Goal: Task Accomplishment & Management: Complete application form

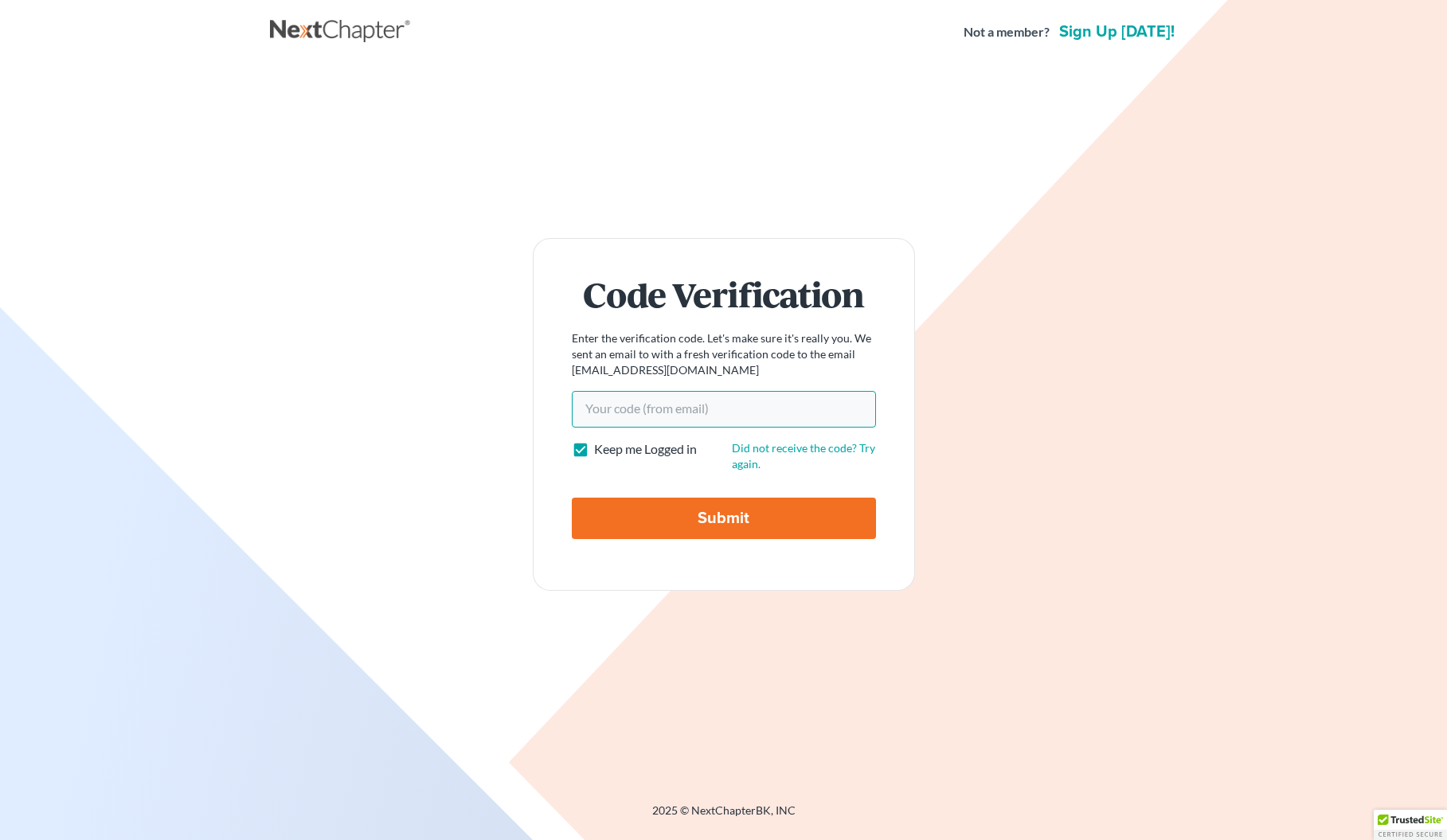
click at [735, 405] on input "Your code(from email)" at bounding box center [724, 409] width 304 height 37
paste input "259ca4"
type input "259ca4"
click at [738, 531] on input "Submit" at bounding box center [724, 518] width 304 height 42
type input "Thinking..."
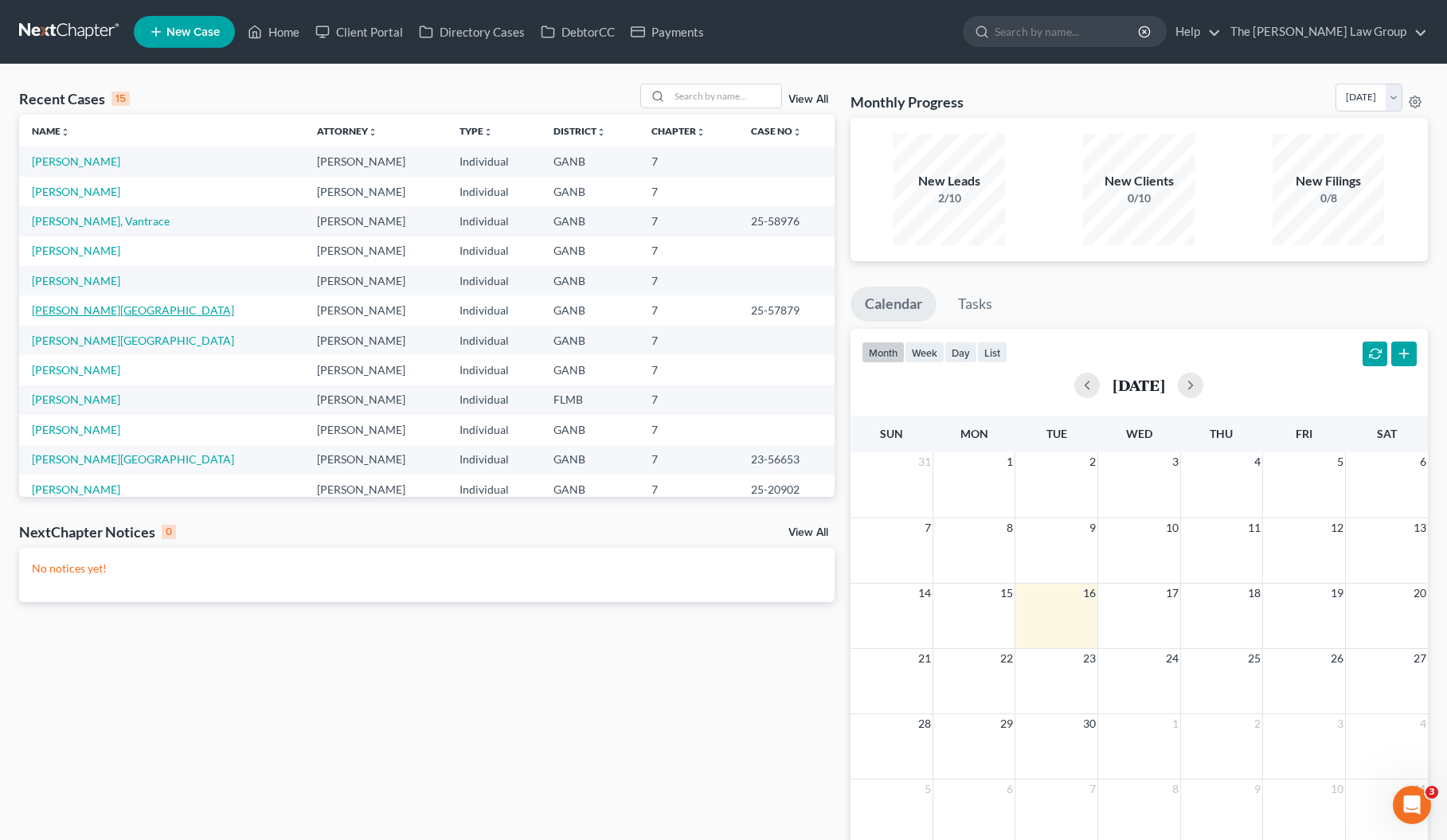
click at [74, 308] on link "[PERSON_NAME][GEOGRAPHIC_DATA]" at bounding box center [132, 310] width 202 height 14
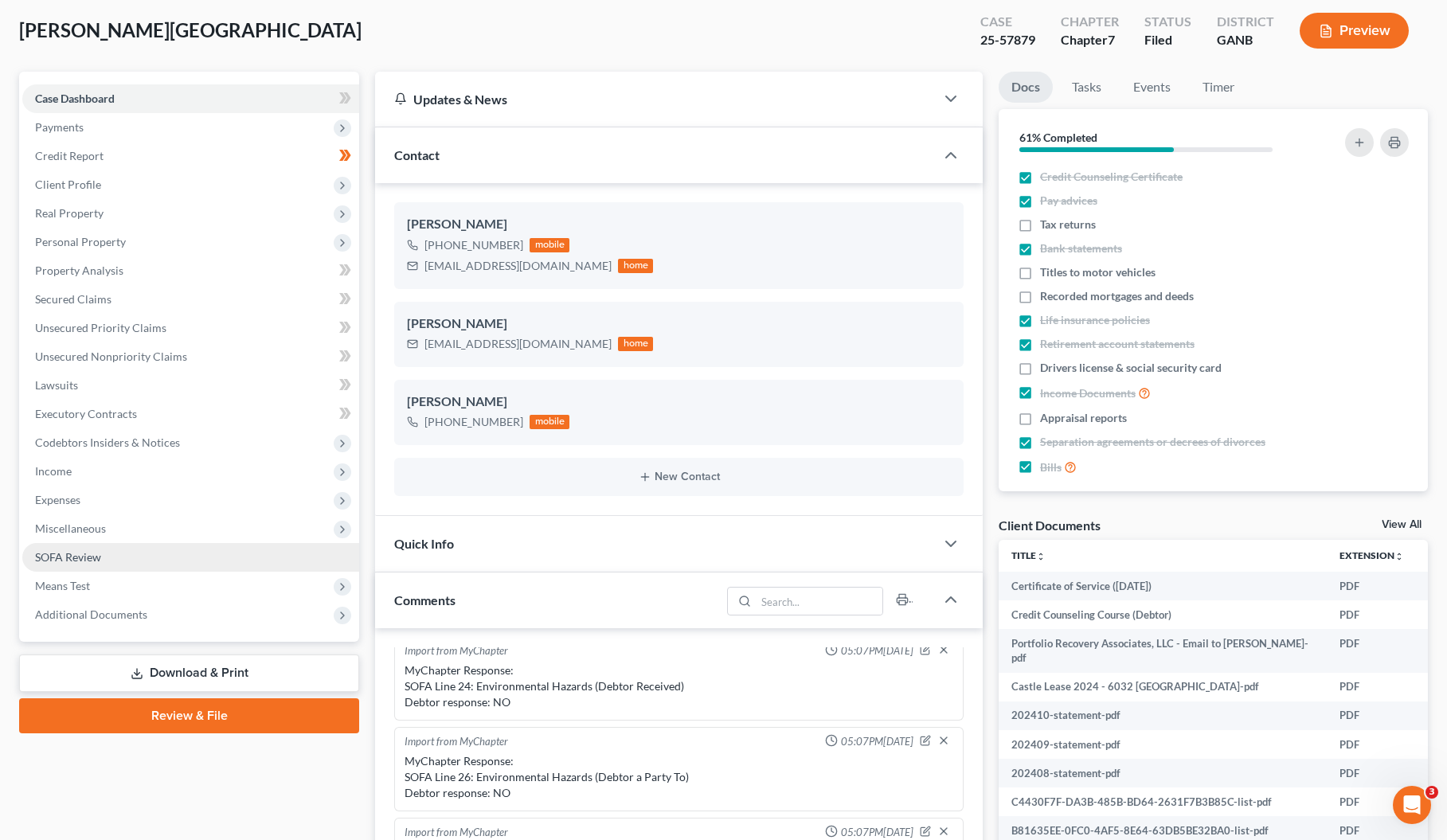
scroll to position [108, 0]
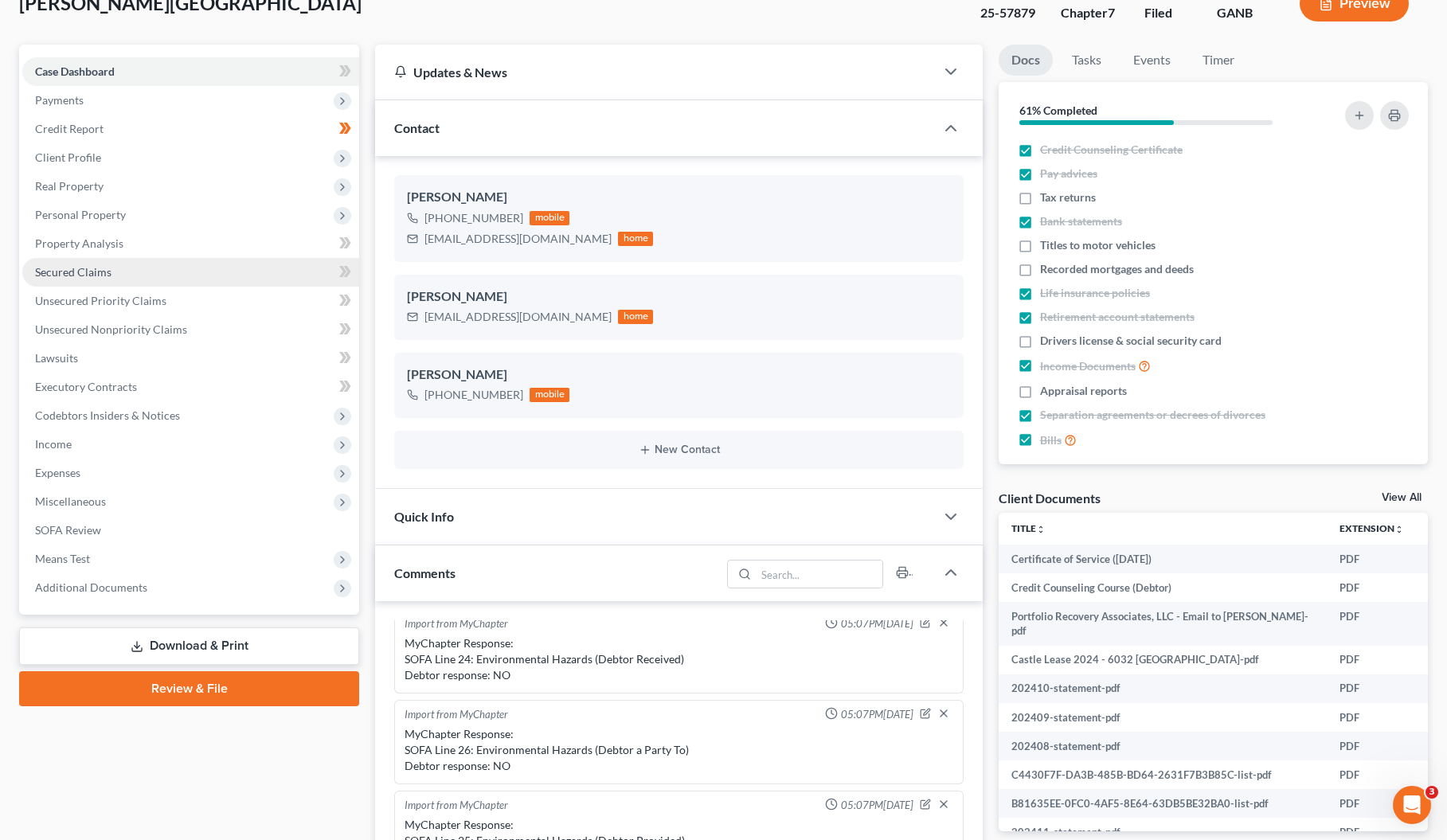
click at [103, 279] on link "Secured Claims" at bounding box center [190, 273] width 337 height 29
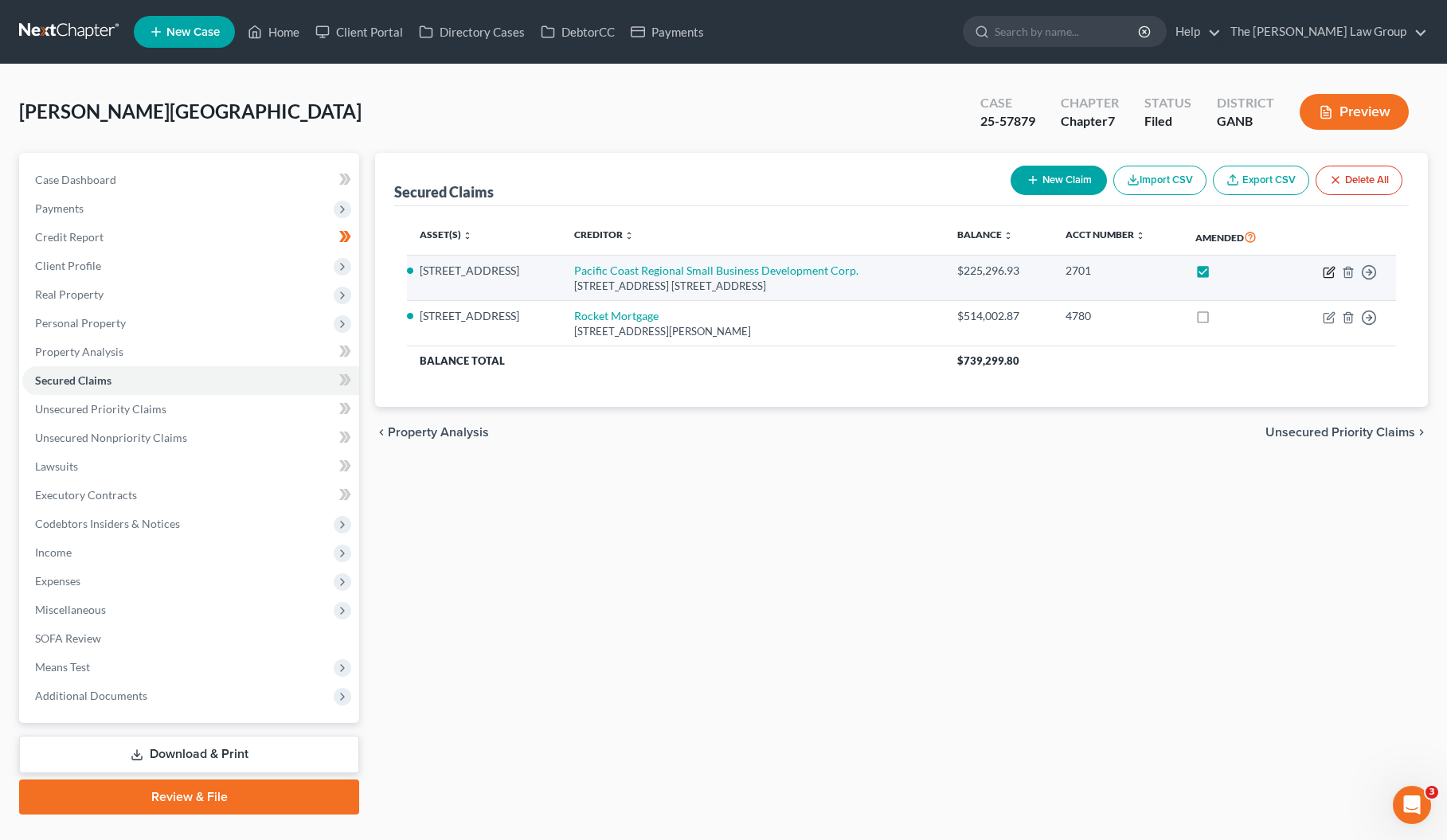
click at [1327, 272] on icon "button" at bounding box center [1330, 270] width 7 height 7
select select "4"
select select "2"
select select "0"
select select "1"
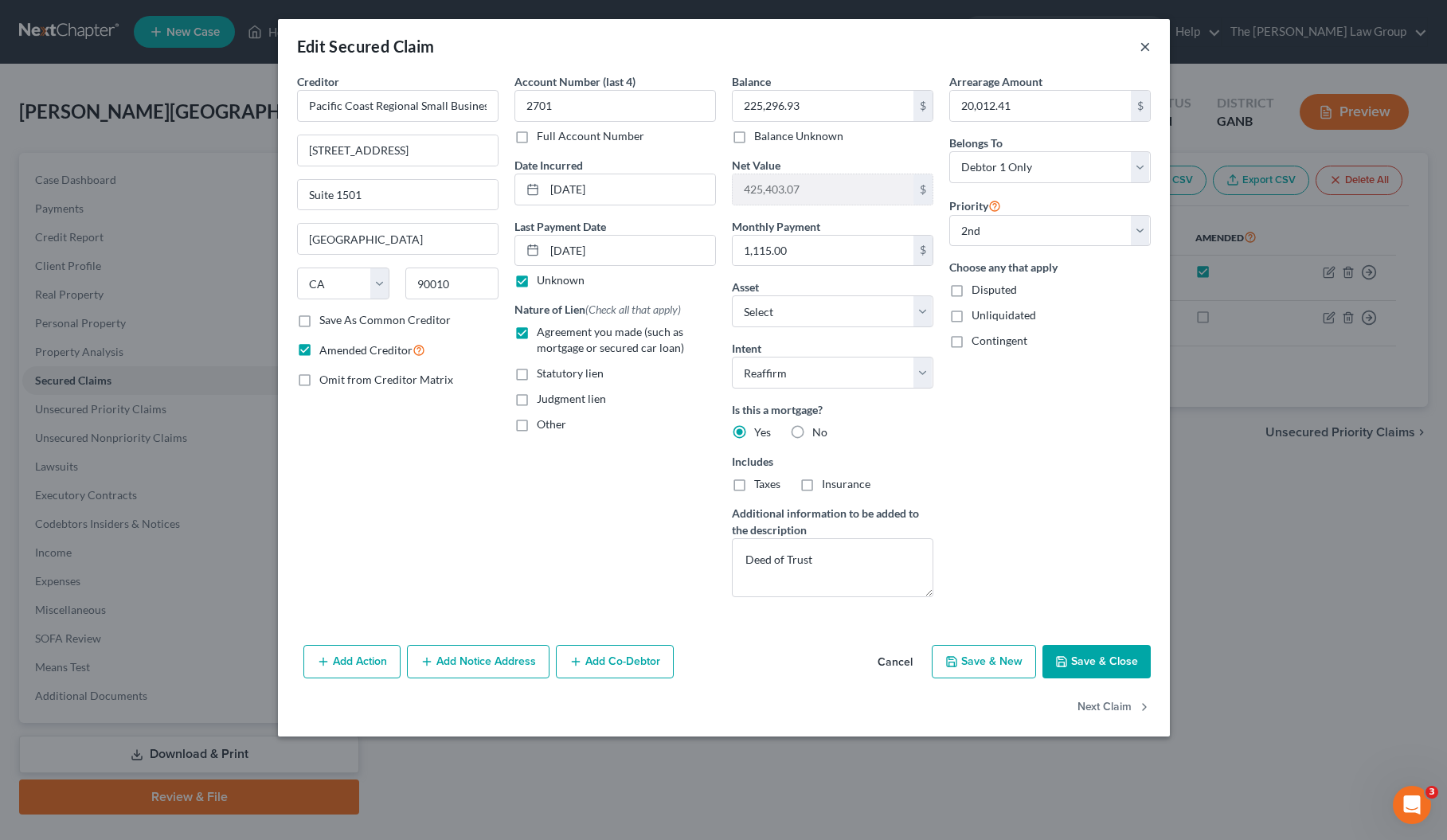
click at [1145, 43] on button "×" at bounding box center [1144, 46] width 11 height 19
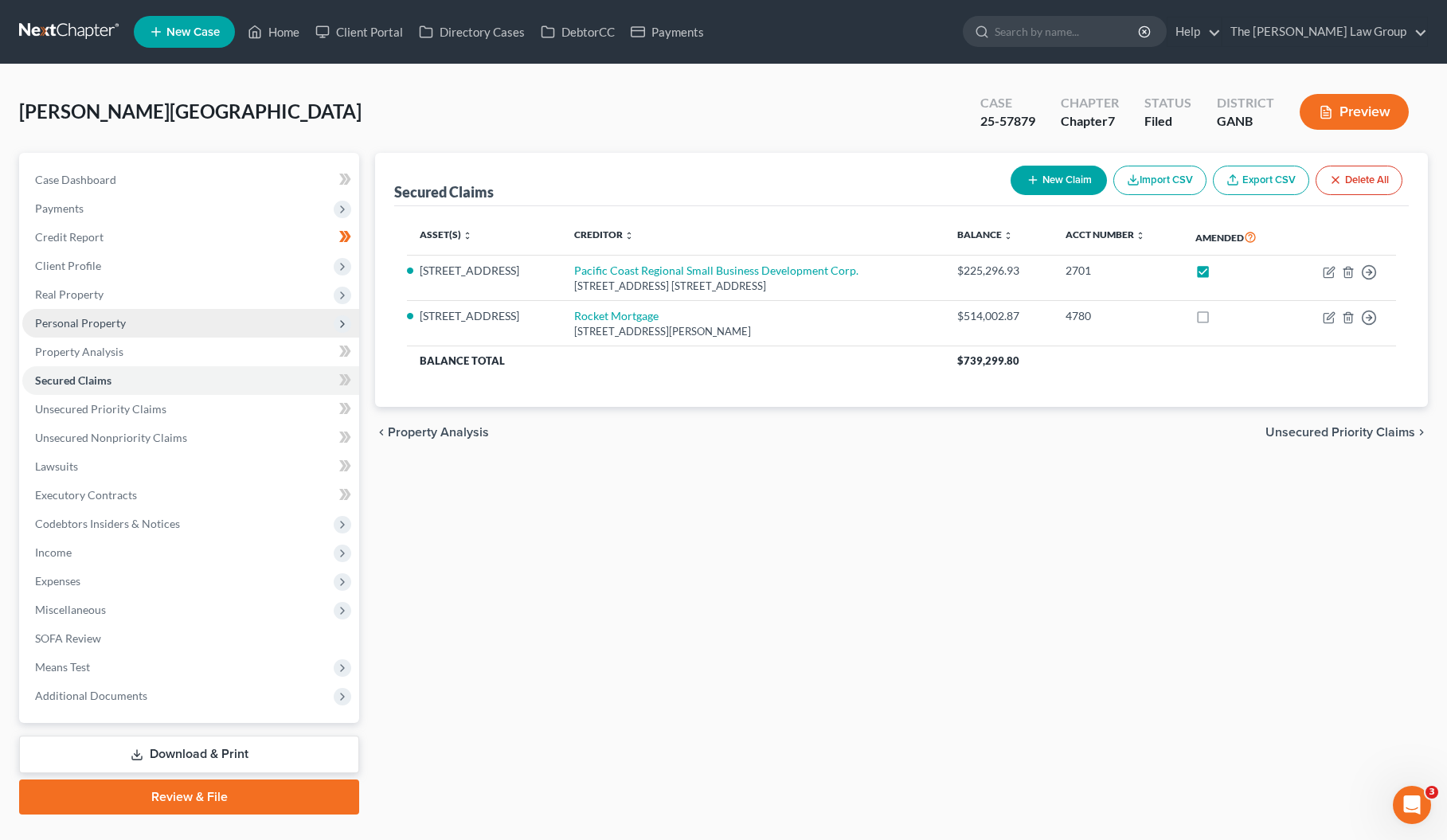
click at [111, 322] on span "Personal Property" at bounding box center [80, 323] width 91 height 14
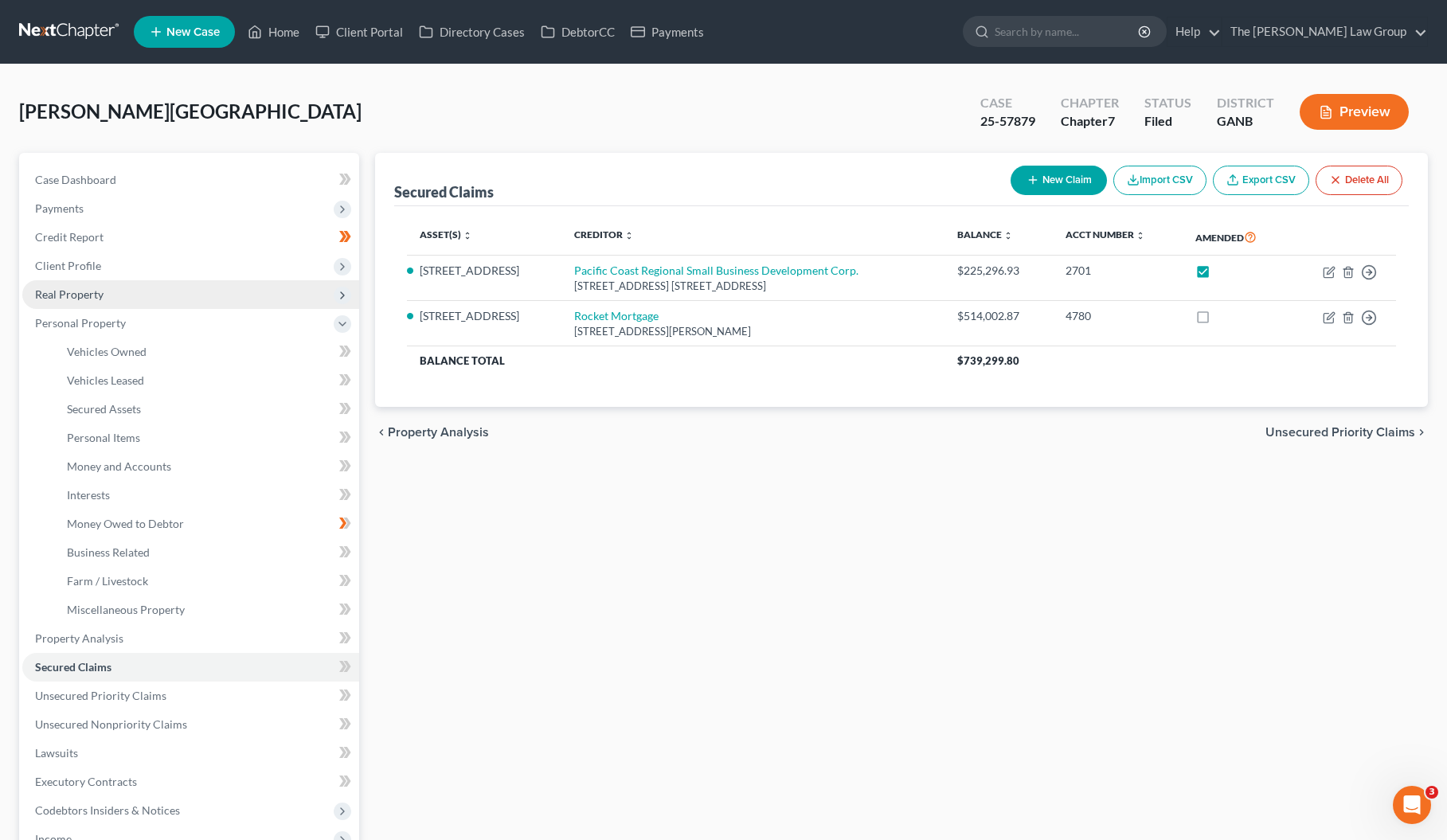
click at [78, 290] on span "Real Property" at bounding box center [69, 294] width 68 height 14
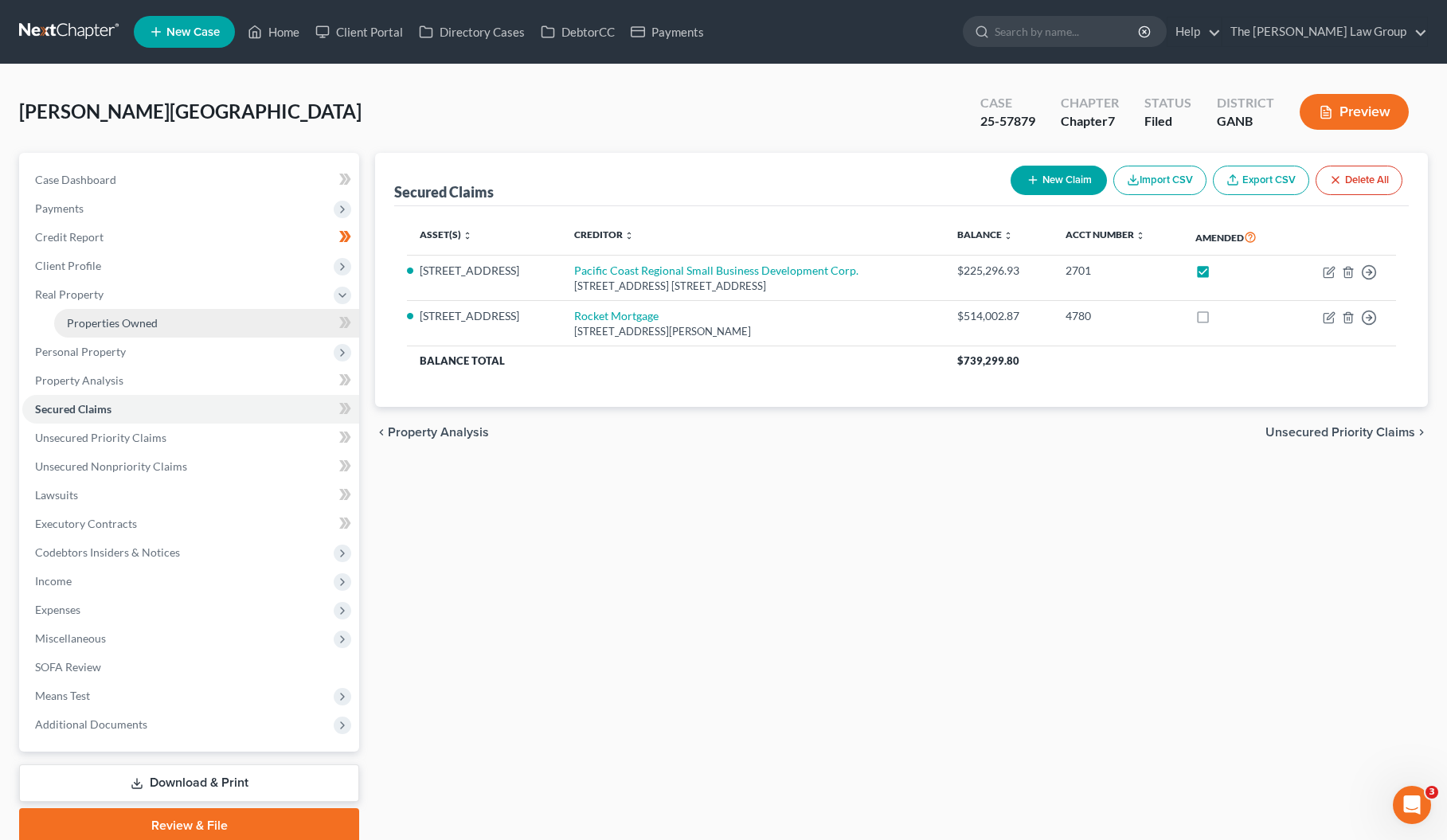
click at [105, 326] on span "Properties Owned" at bounding box center [112, 323] width 91 height 14
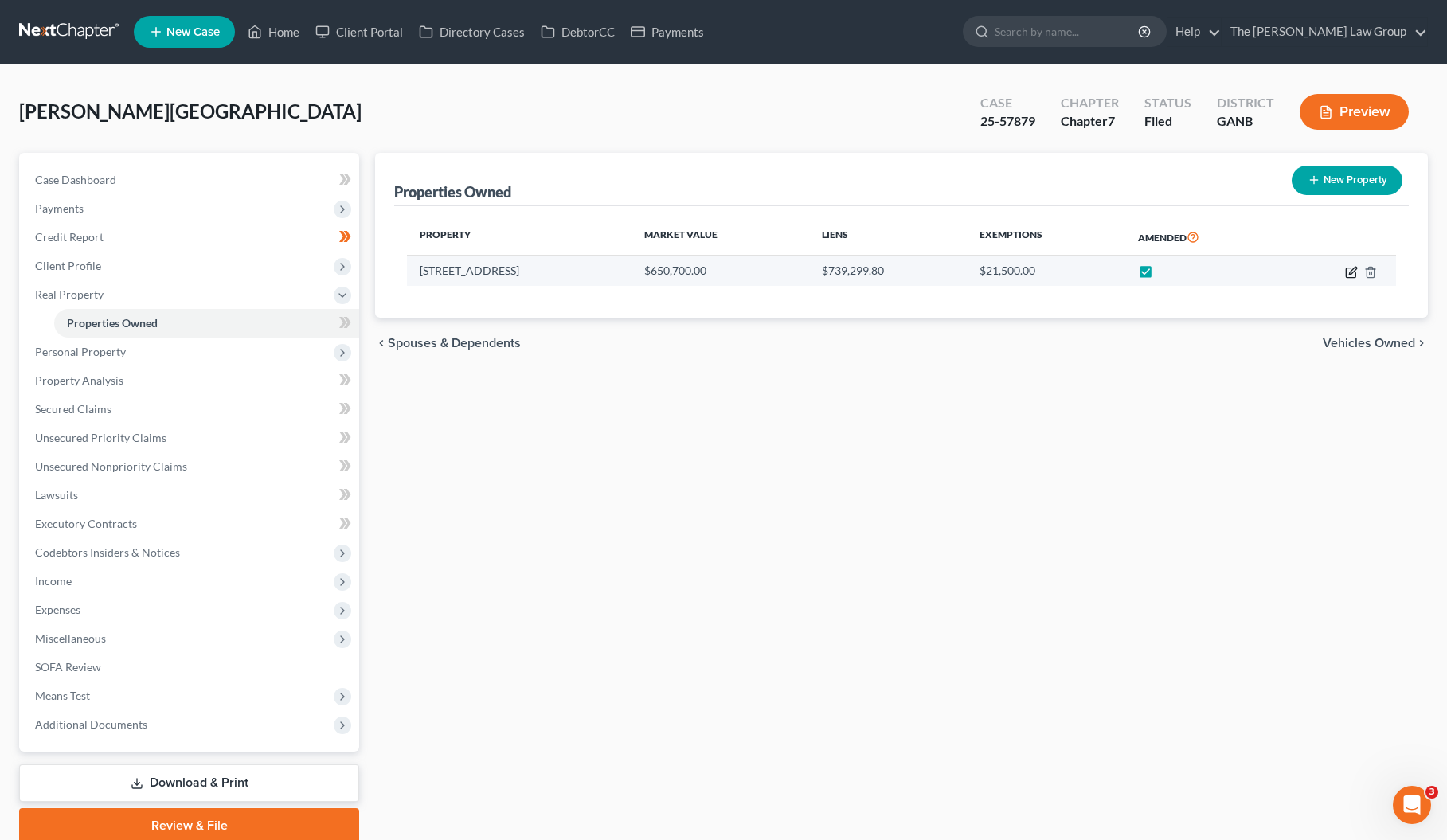
click at [1350, 273] on icon "button" at bounding box center [1351, 272] width 13 height 13
select select "4"
select select "0"
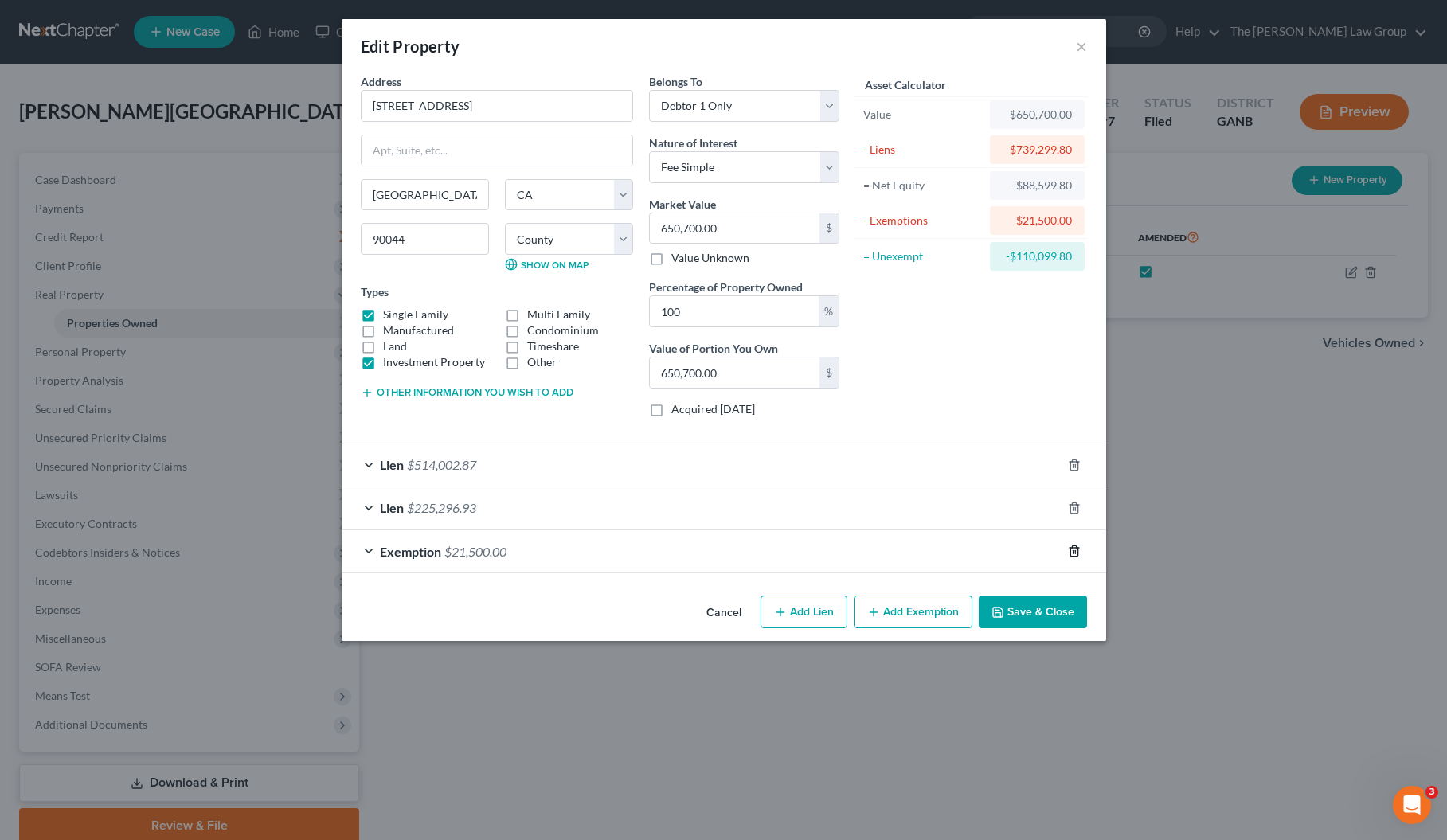
click at [1075, 553] on line "button" at bounding box center [1075, 553] width 0 height 3
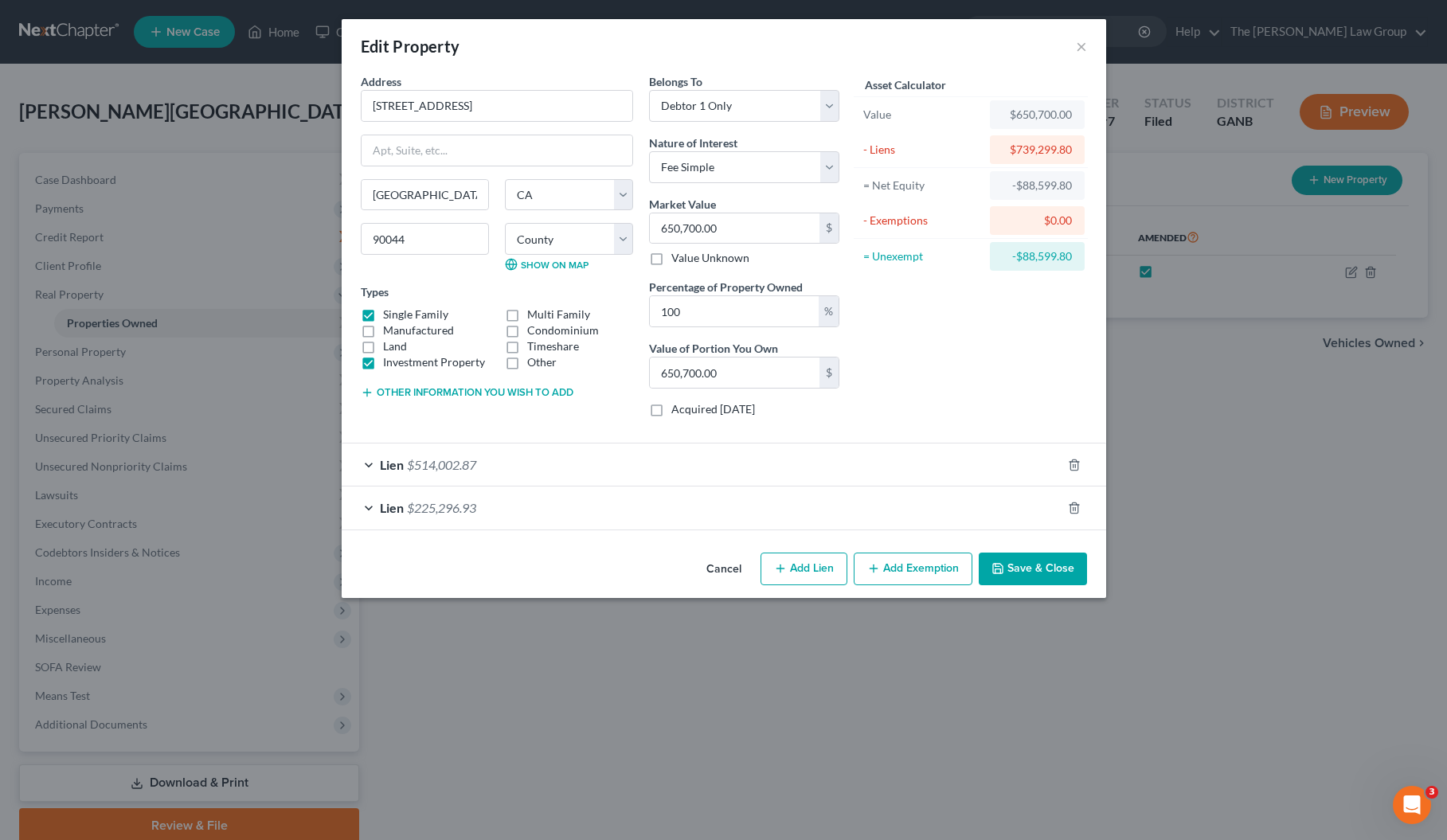
click at [1046, 572] on button "Save & Close" at bounding box center [1033, 569] width 108 height 33
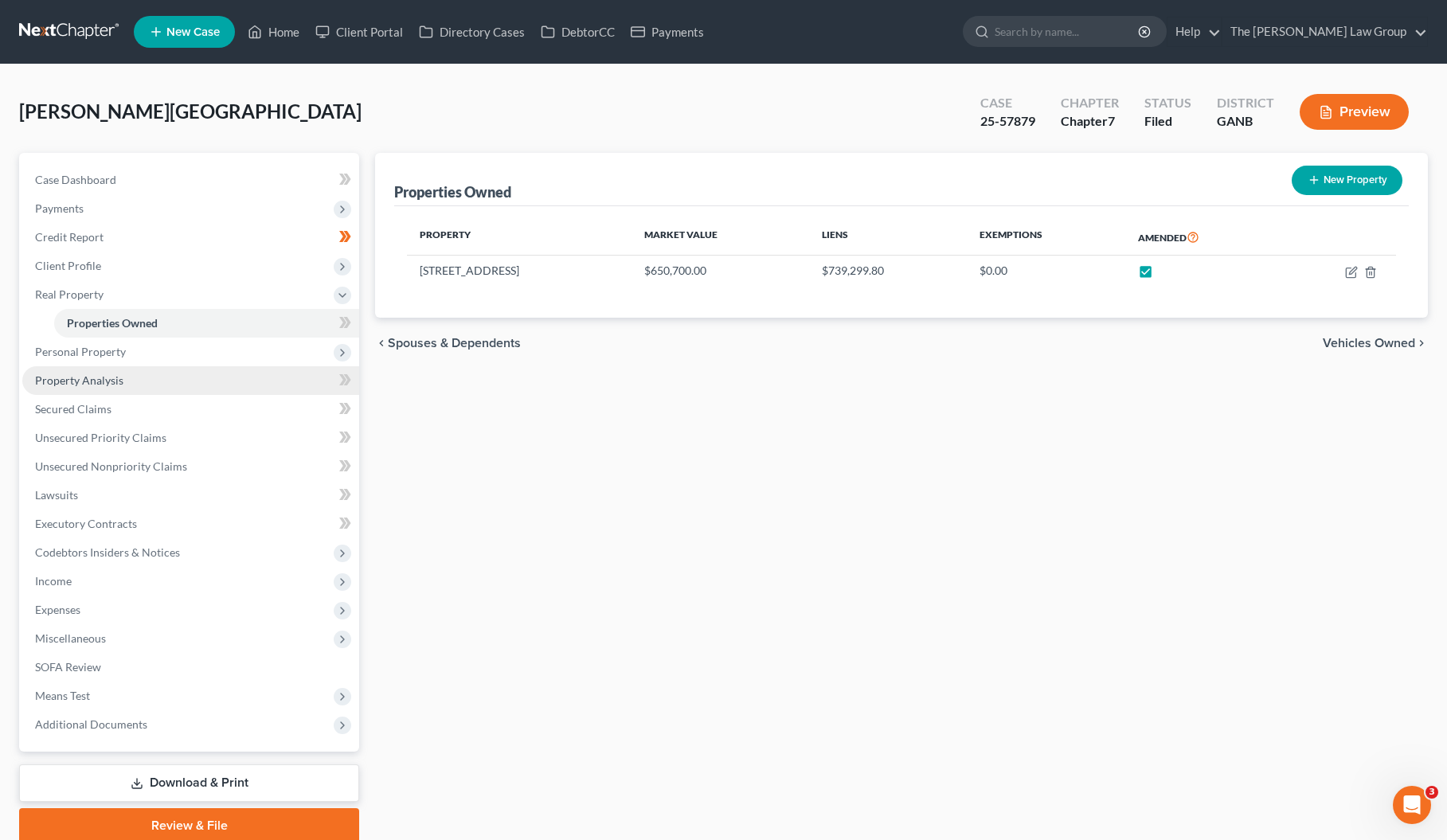
click at [99, 384] on span "Property Analysis" at bounding box center [79, 380] width 89 height 14
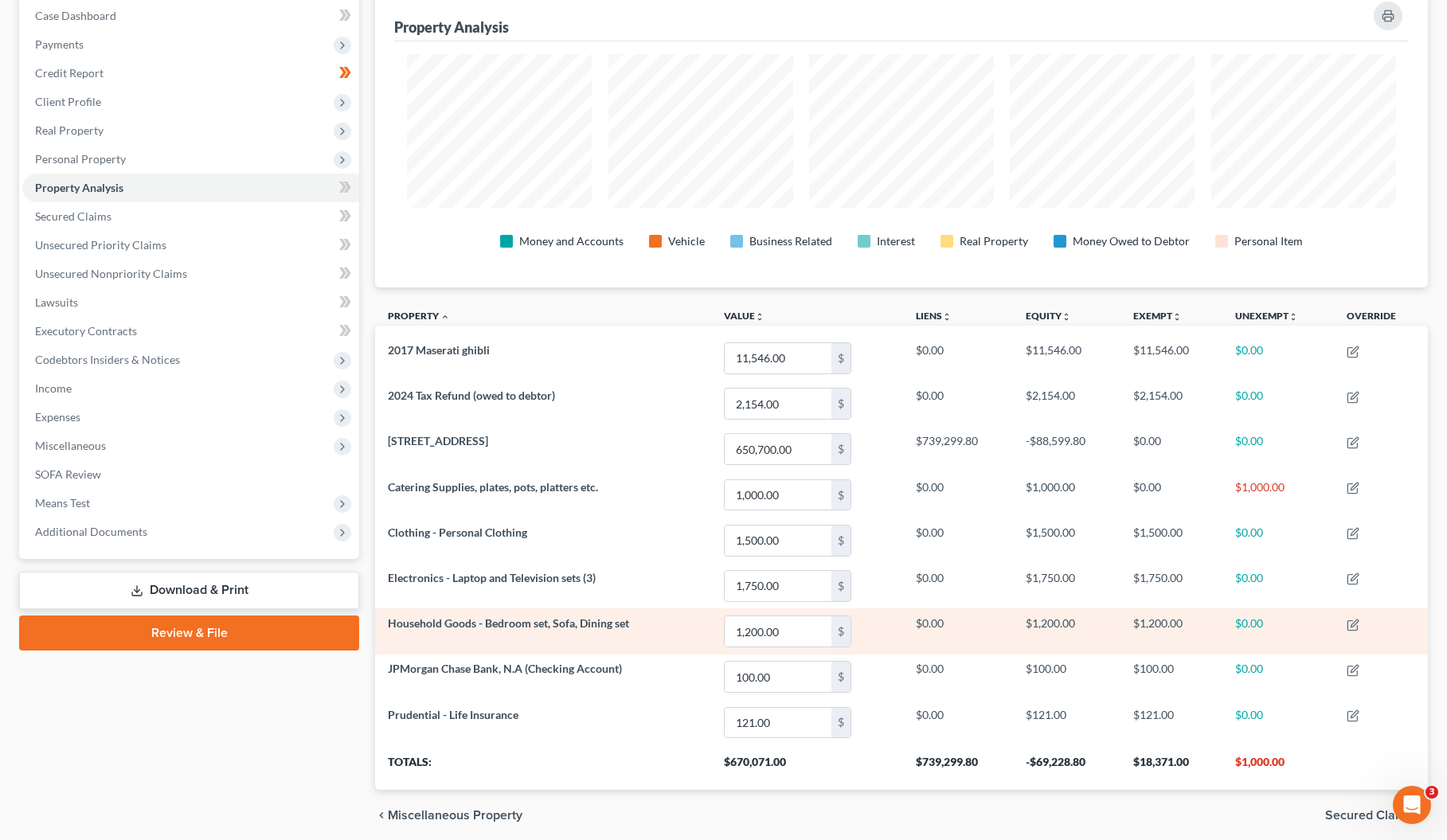
scroll to position [225, 0]
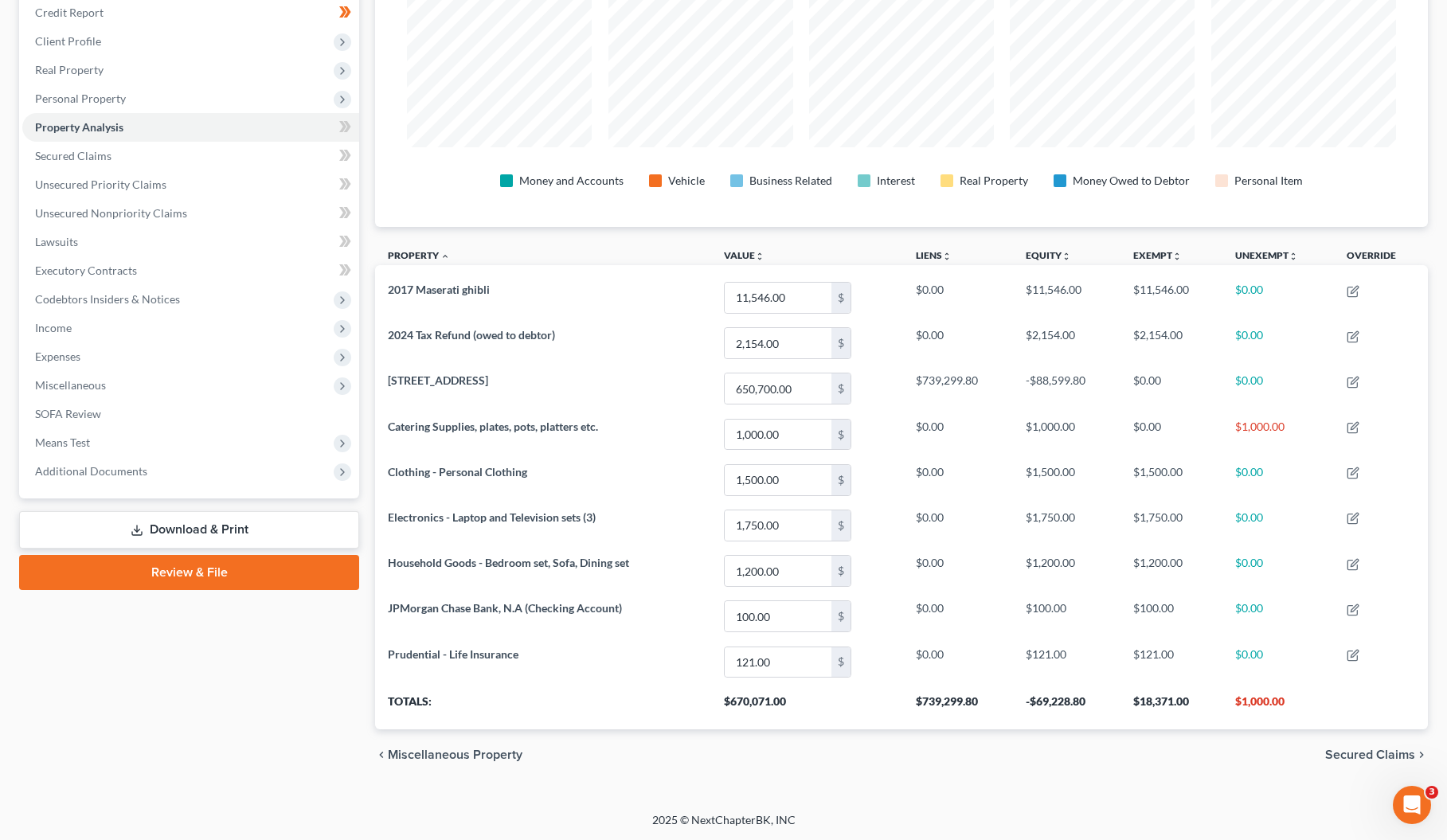
click at [203, 531] on link "Download & Print" at bounding box center [188, 530] width 340 height 37
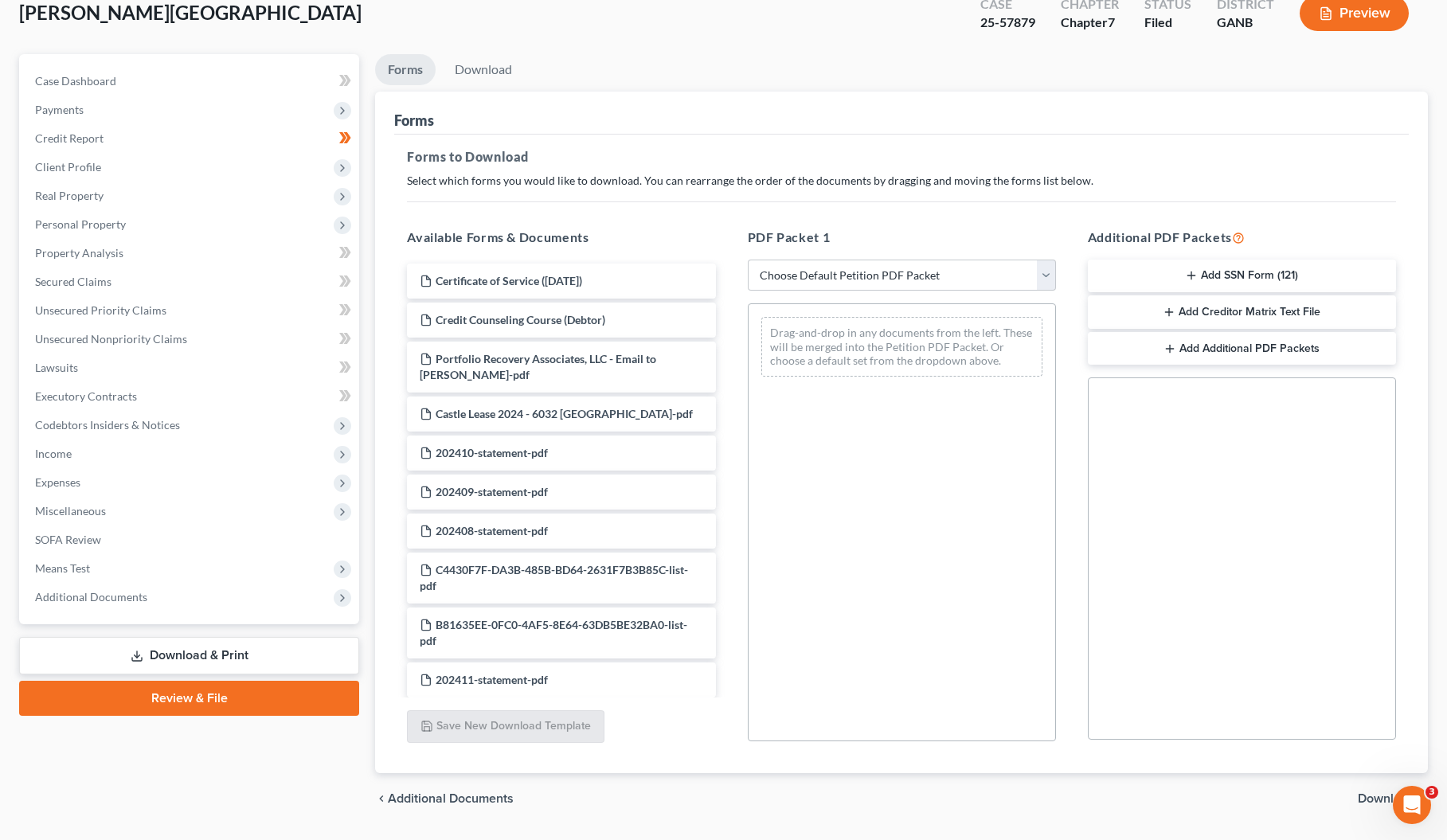
scroll to position [97, 0]
click at [1046, 278] on select "Choose Default Petition PDF Packet Complete Bankruptcy Petition (all forms and …" at bounding box center [902, 277] width 308 height 32
select select "2"
click at [748, 262] on select "Choose Default Petition PDF Packet Complete Bankruptcy Petition (all forms and …" at bounding box center [902, 277] width 308 height 32
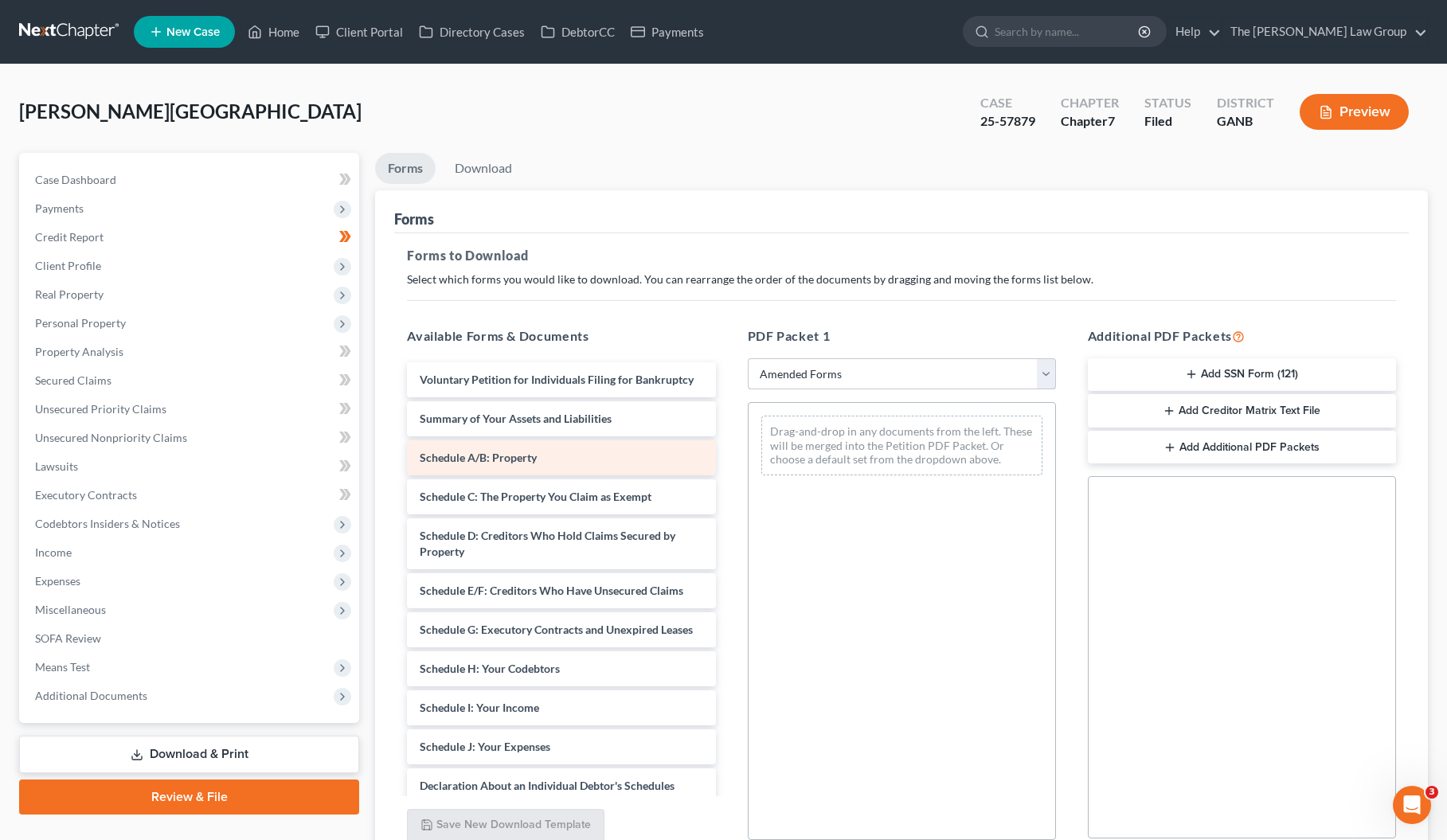
scroll to position [4, 0]
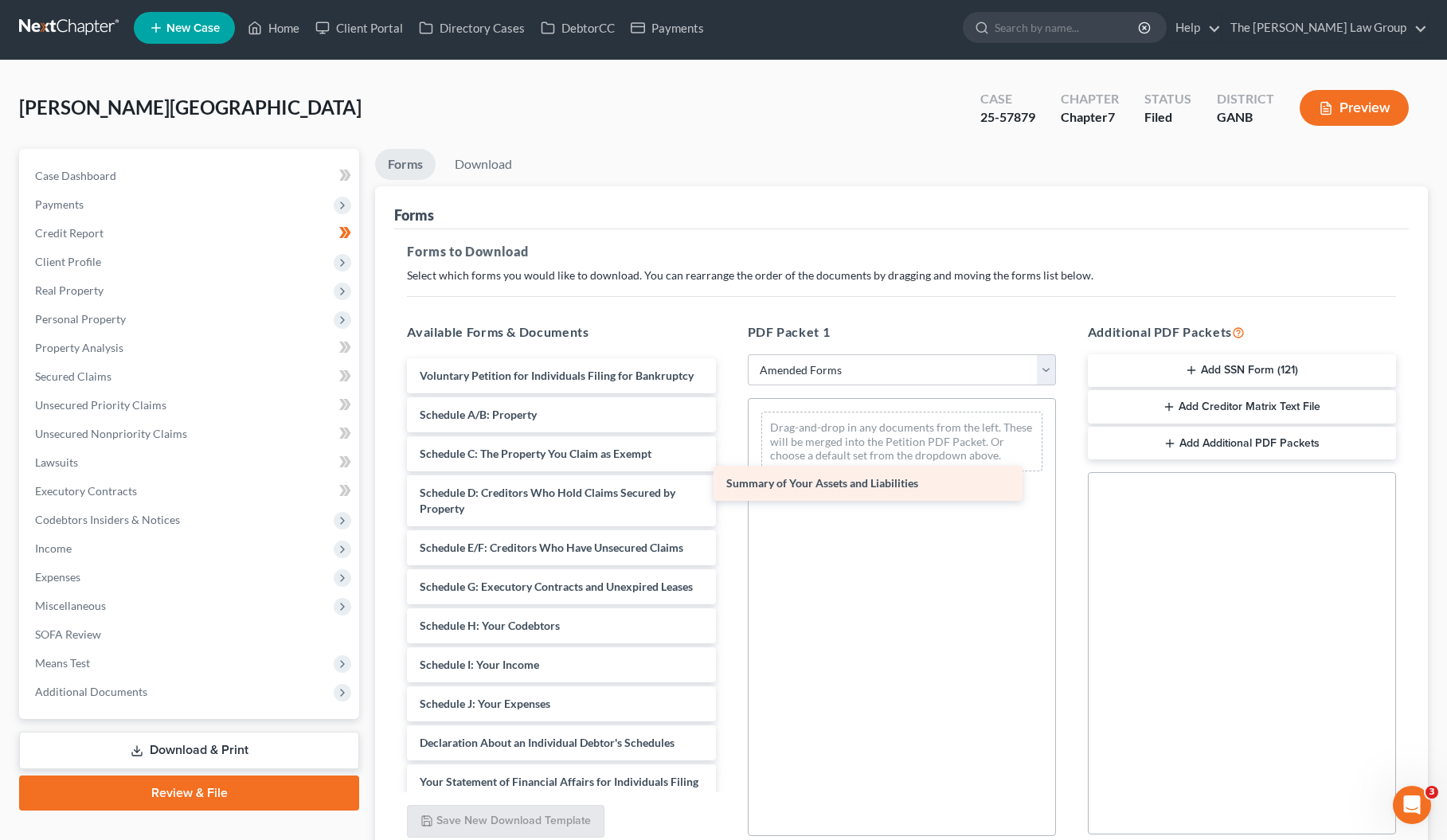
drag, startPoint x: 529, startPoint y: 417, endPoint x: 836, endPoint y: 486, distance: 314.7
click at [728, 486] on div "Summary of Your Assets and Liabilities Voluntary Petition for Individuals Filin…" at bounding box center [562, 728] width 334 height 739
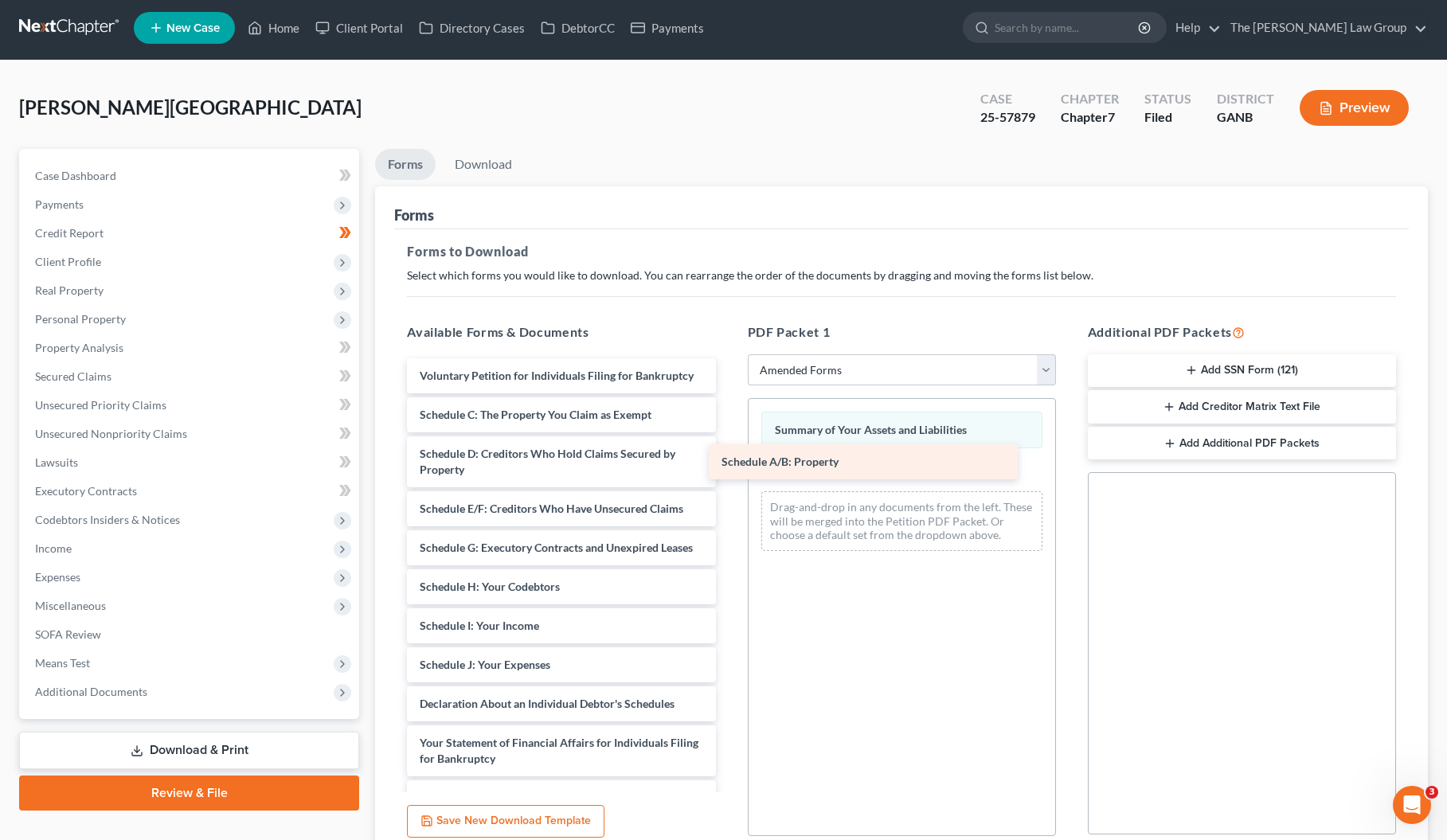
drag, startPoint x: 540, startPoint y: 417, endPoint x: 842, endPoint y: 466, distance: 305.9
click at [728, 466] on div "Schedule A/B: Property Voluntary Petition for Individuals Filing for Bankruptcy…" at bounding box center [562, 708] width 334 height 699
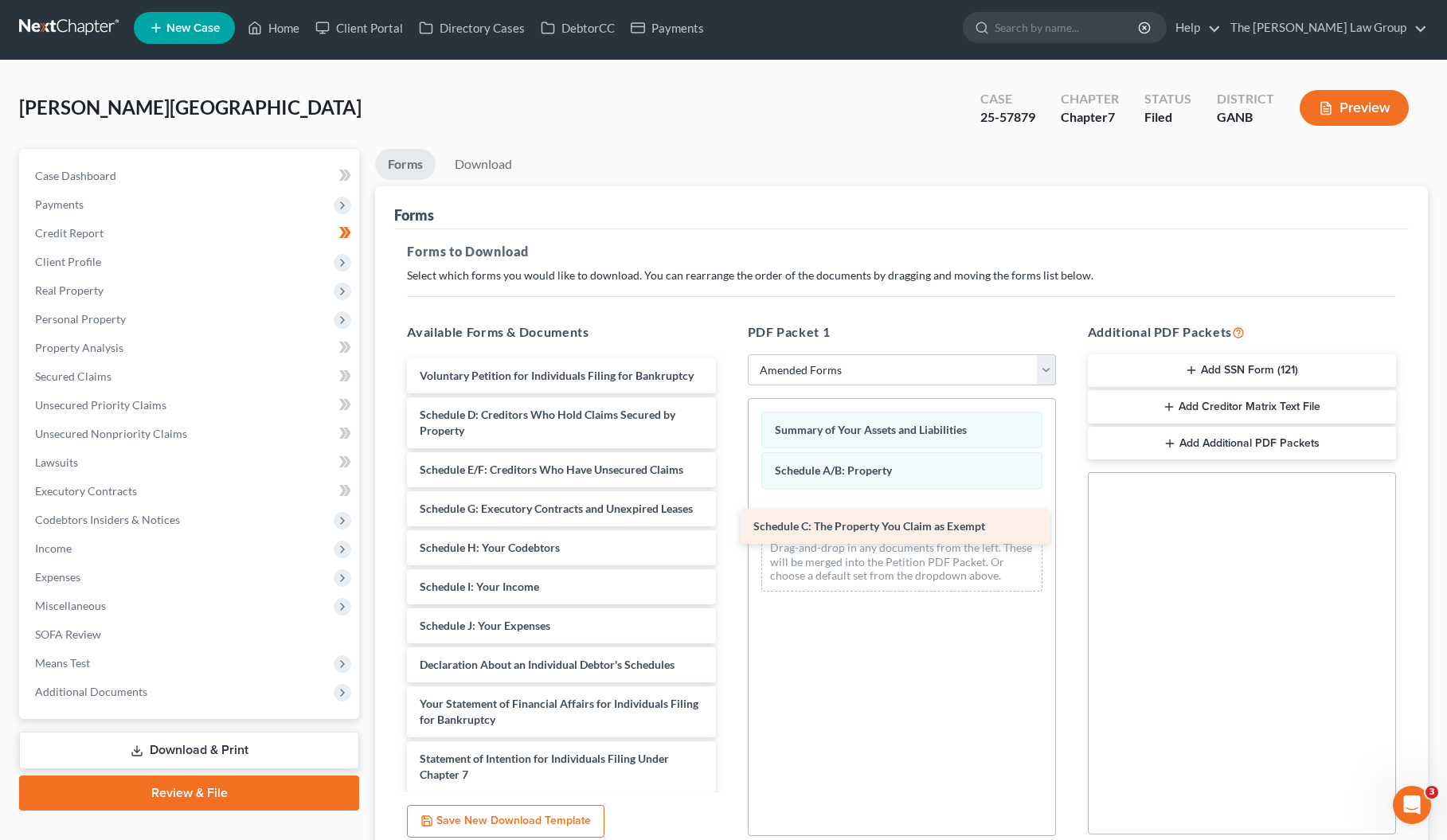
drag, startPoint x: 554, startPoint y: 415, endPoint x: 885, endPoint y: 528, distance: 349.8
click at [728, 528] on div "Schedule C: The Property You Claim as Exempt Voluntary Petition for Individuals…" at bounding box center [562, 689] width 334 height 661
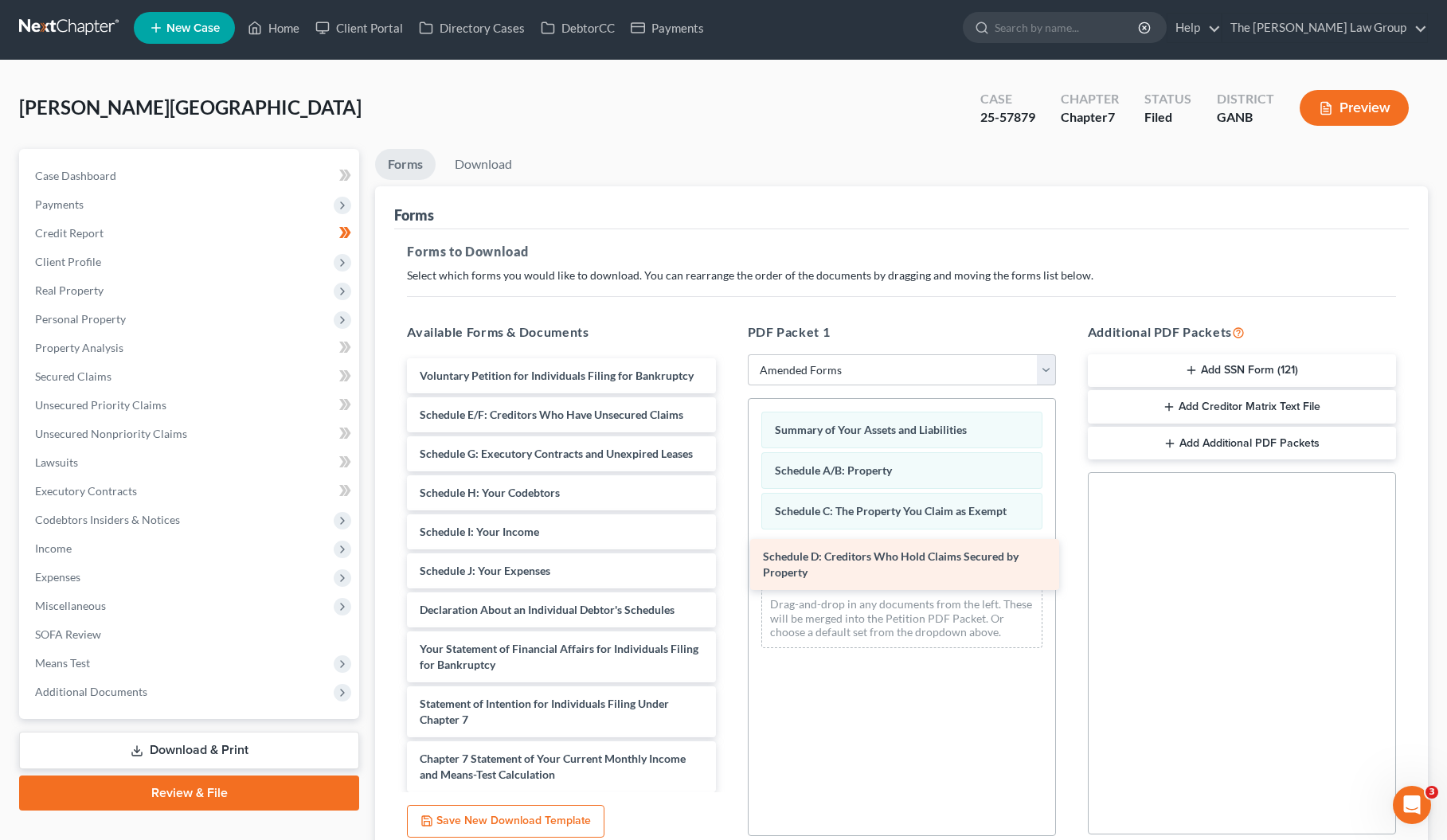
drag, startPoint x: 479, startPoint y: 429, endPoint x: 822, endPoint y: 571, distance: 371.2
click at [728, 572] on div "Schedule D: Creditors Who Hold Claims Secured by Property Voluntary Petition fo…" at bounding box center [562, 661] width 334 height 606
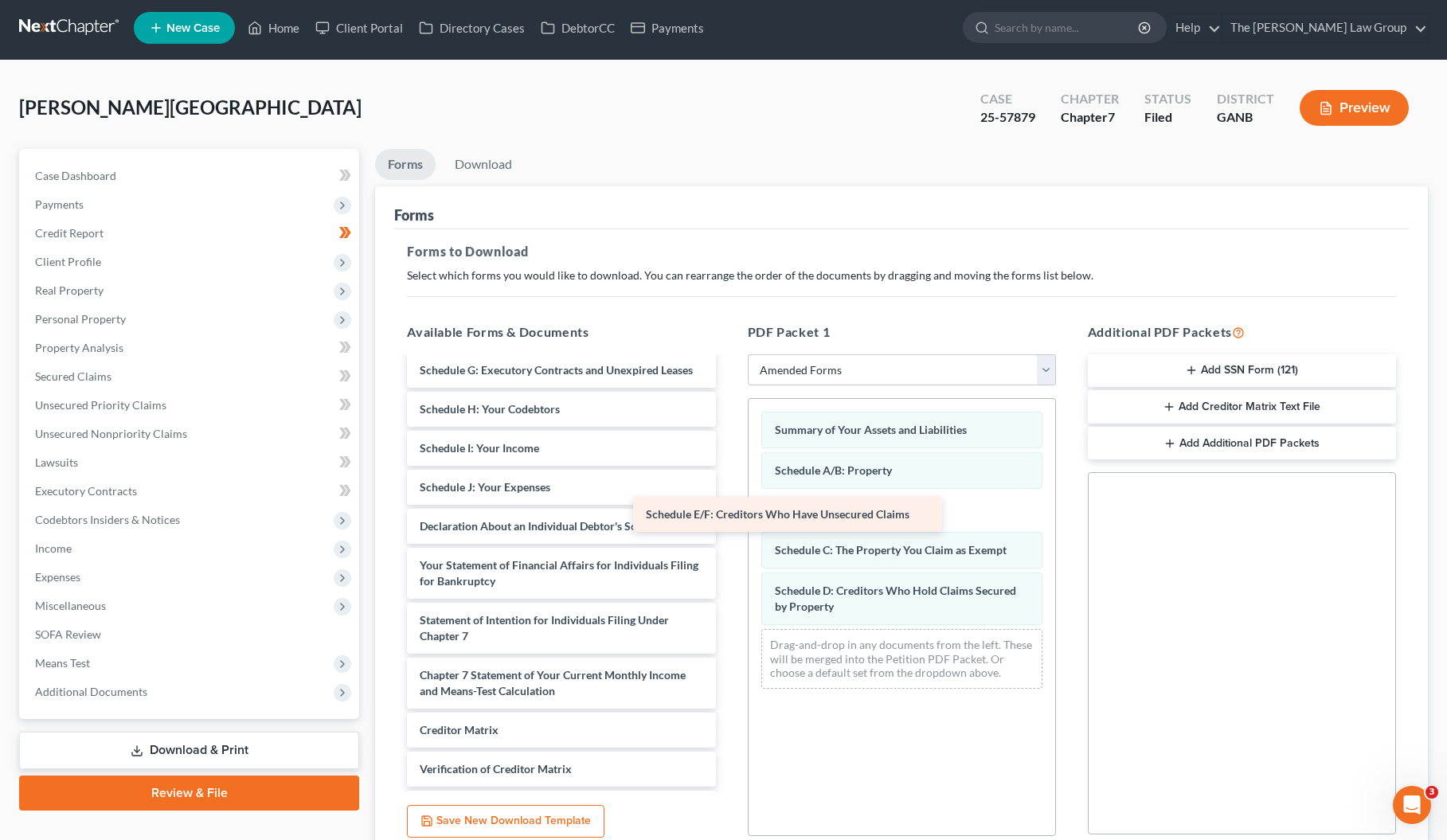
scroll to position [6, 0]
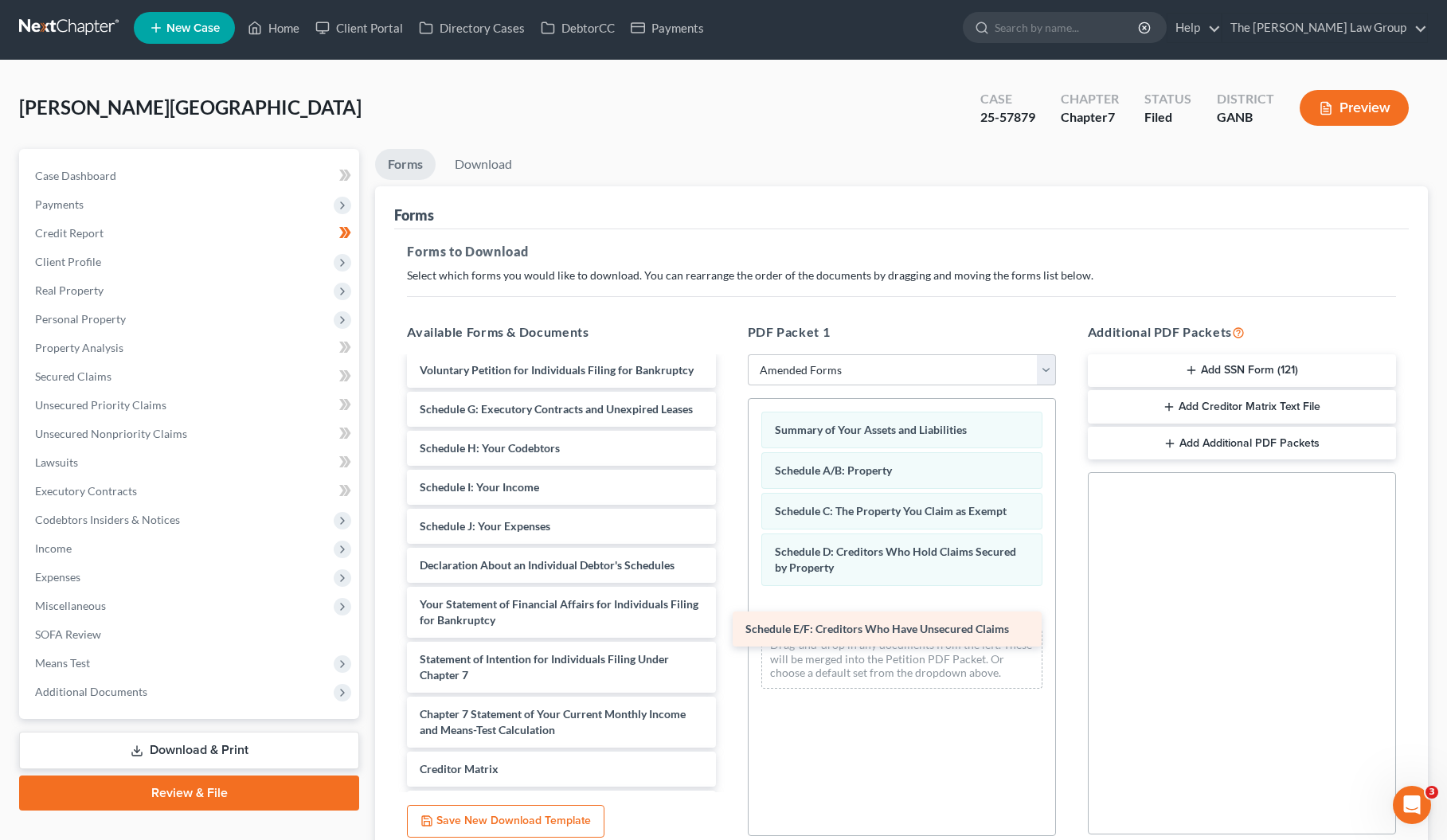
drag, startPoint x: 540, startPoint y: 371, endPoint x: 866, endPoint y: 630, distance: 416.4
click at [728, 631] on div "Schedule E/F: Creditors Who Have Unsecured Claims Voluntary Petition for Indivi…" at bounding box center [562, 636] width 334 height 567
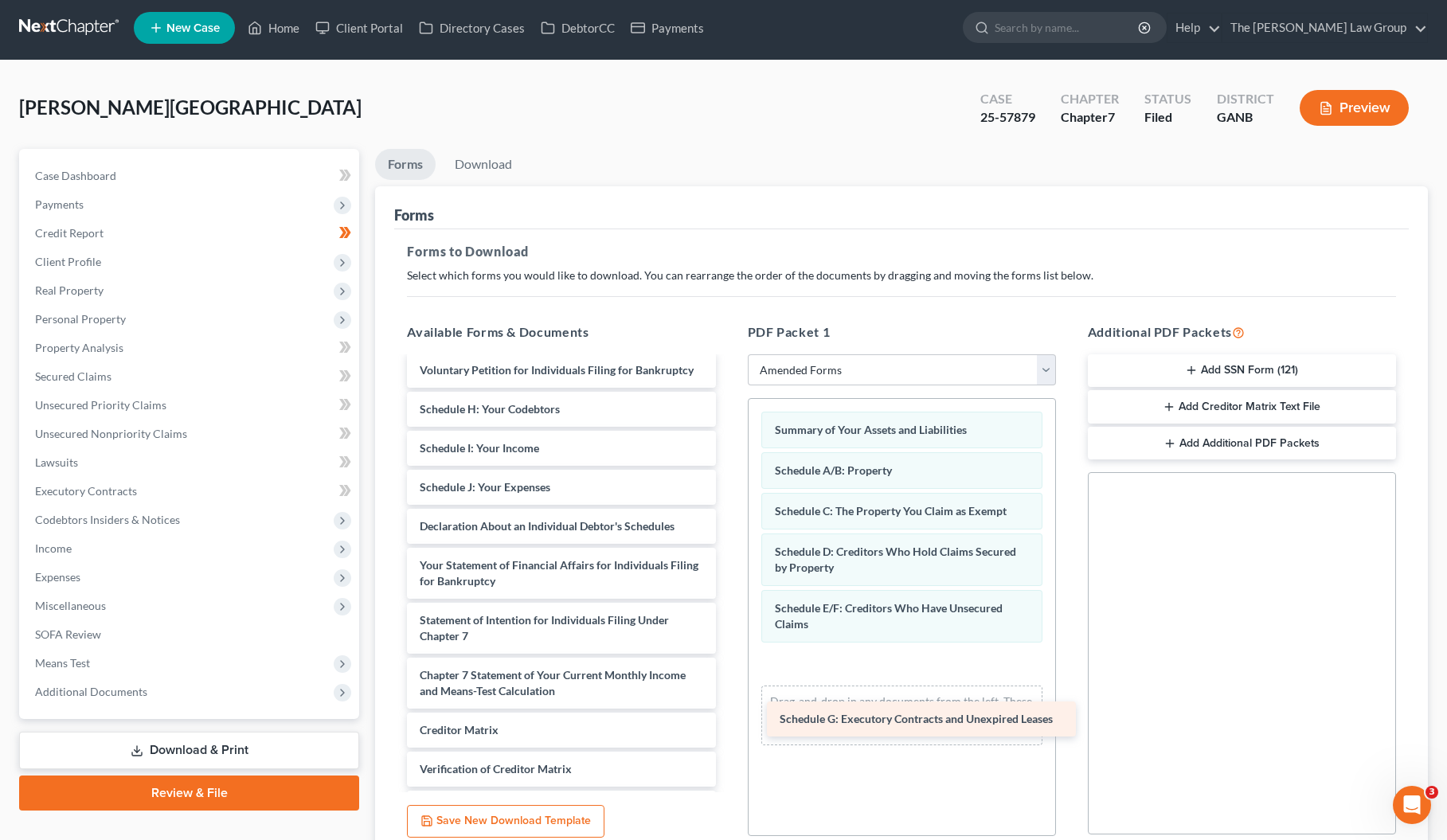
drag, startPoint x: 483, startPoint y: 406, endPoint x: 859, endPoint y: 690, distance: 471.2
click at [728, 716] on div "Schedule G: Executory Contracts and Unexpired Leases Voluntary Petition for Ind…" at bounding box center [562, 617] width 334 height 528
click at [858, 687] on div "Summary of Your Assets and Liabilities Schedule A/B: Property Schedule C: The P…" at bounding box center [902, 578] width 307 height 359
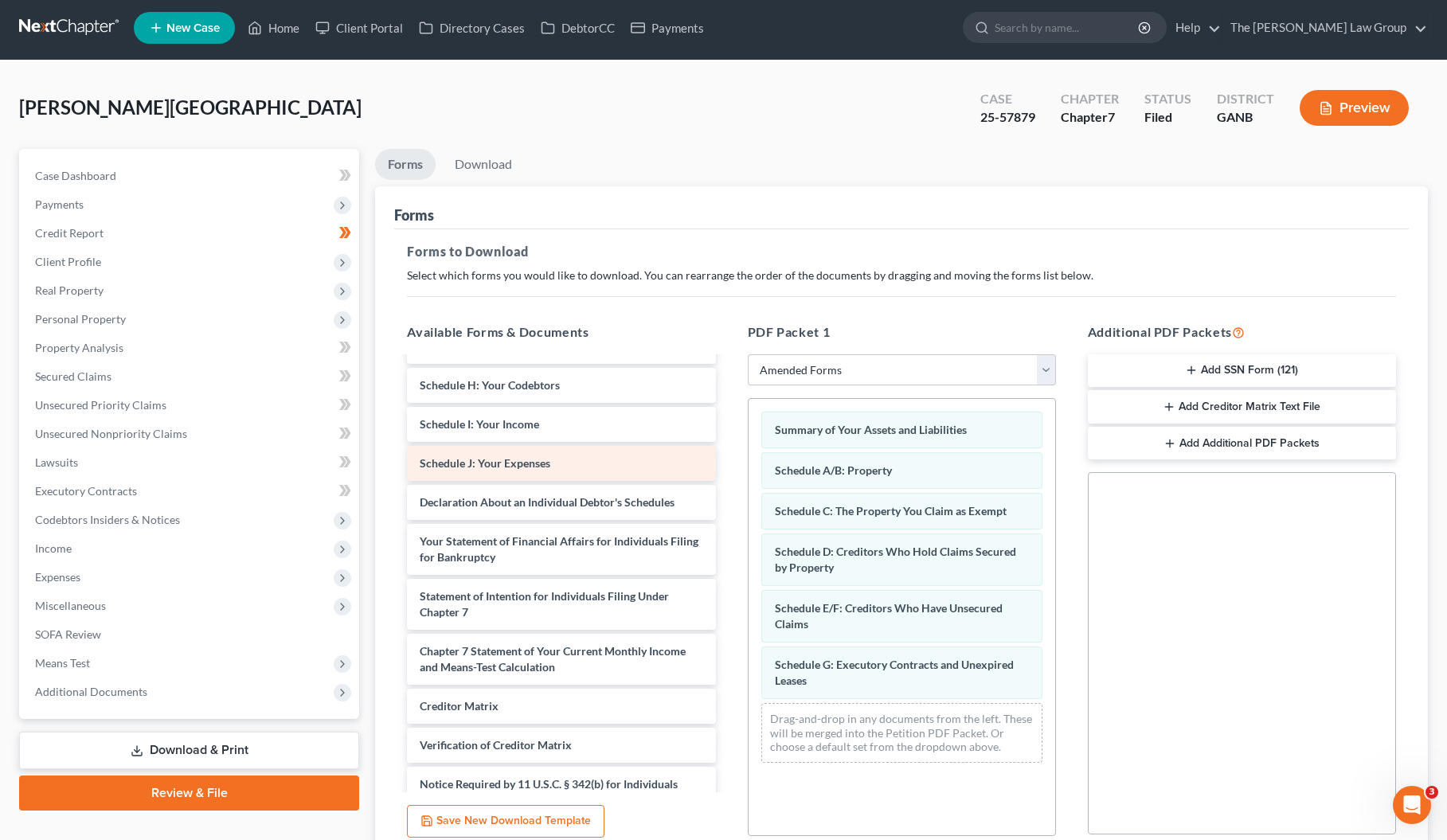
scroll to position [0, 0]
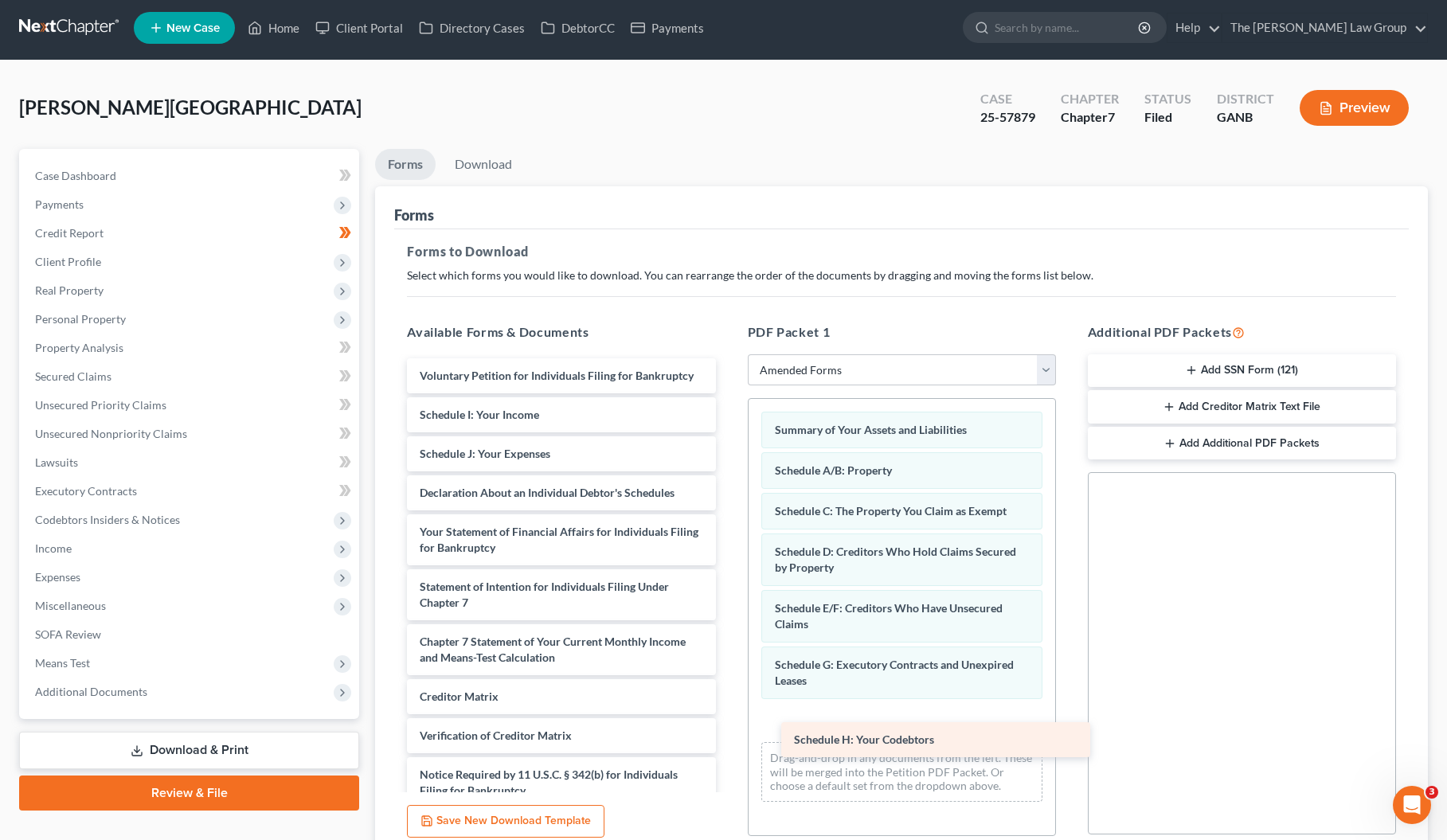
drag, startPoint x: 517, startPoint y: 420, endPoint x: 885, endPoint y: 746, distance: 491.6
click at [728, 746] on div "Schedule H: Your Codebtors Voluntary Petition for Individuals Filing for Bankru…" at bounding box center [562, 603] width 334 height 489
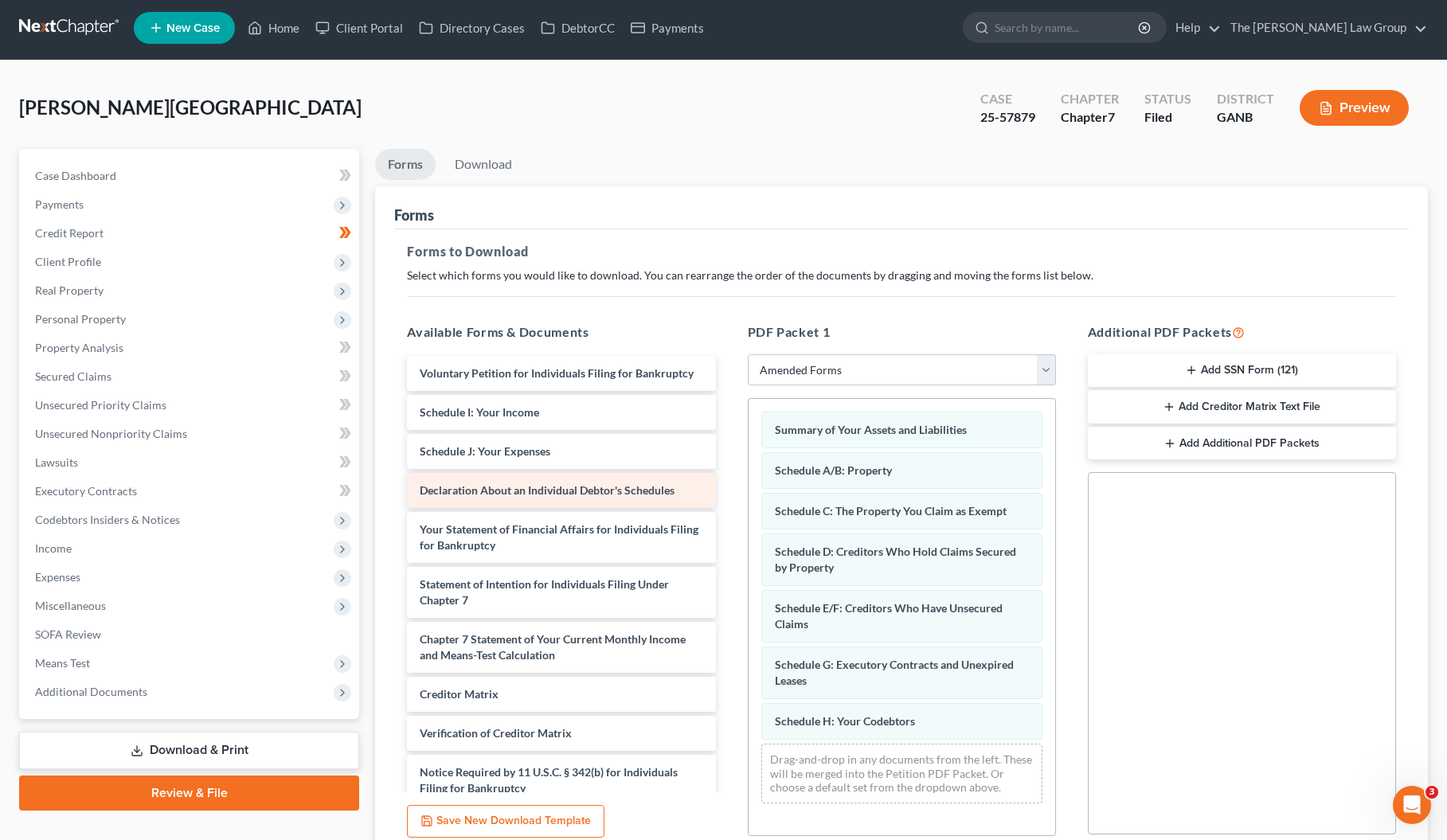
scroll to position [37, 0]
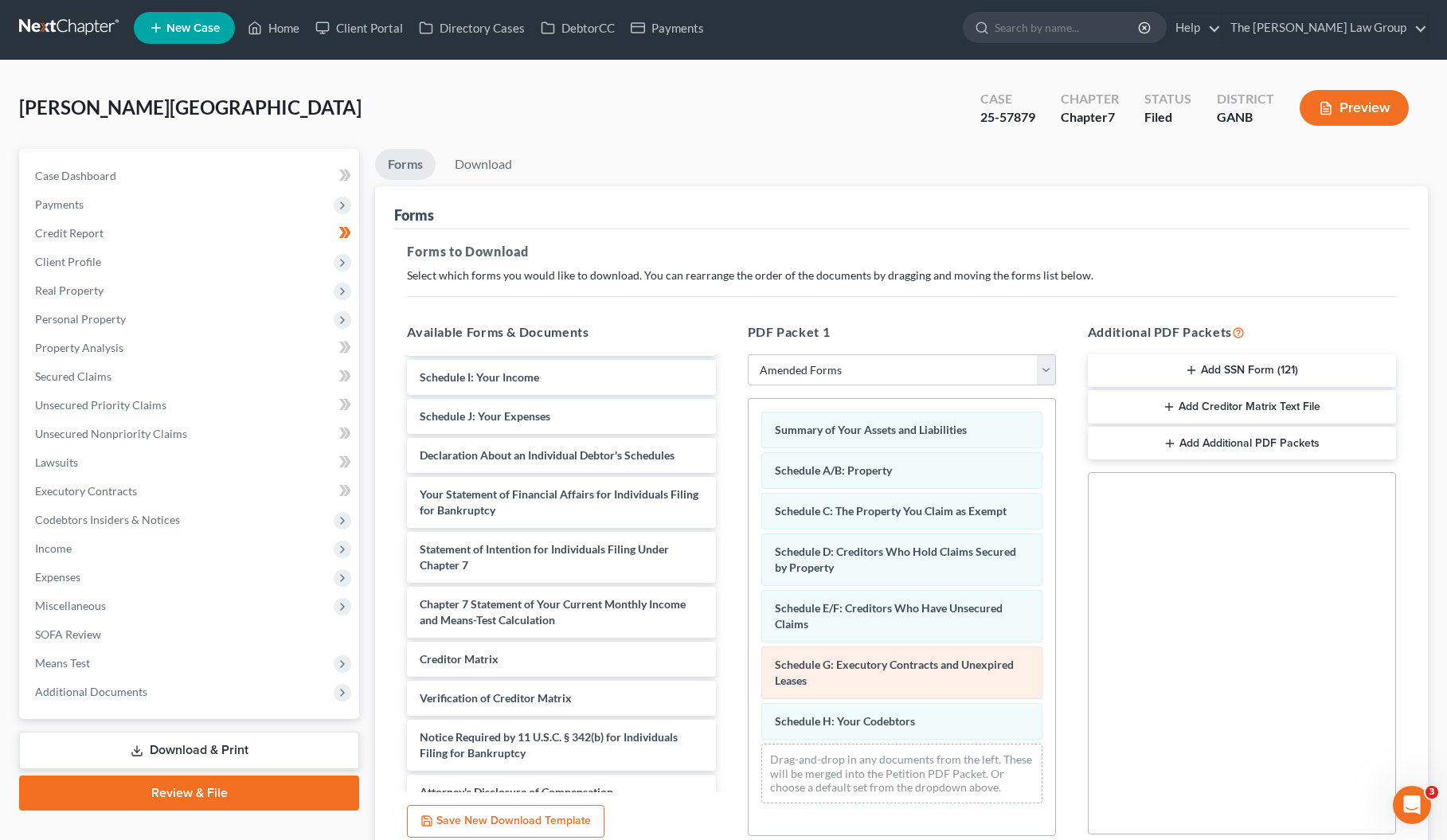
click at [935, 676] on div "Summary of Your Assets and Liabilities Schedule A/B: Property Schedule C: The P…" at bounding box center [902, 607] width 307 height 417
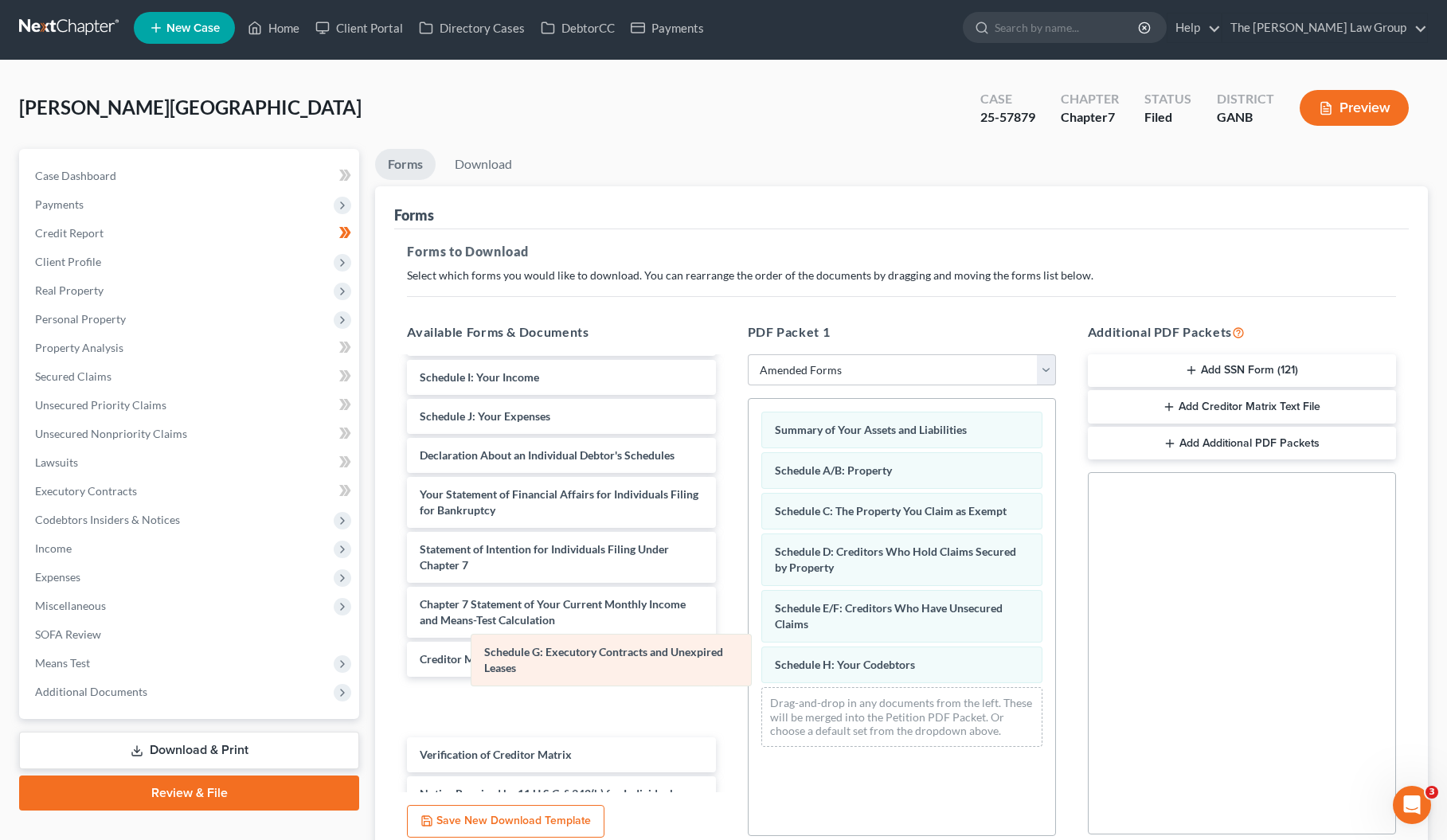
drag, startPoint x: 935, startPoint y: 676, endPoint x: 660, endPoint y: 665, distance: 275.2
click at [748, 665] on div "Schedule G: Executory Contracts and Unexpired Leases Summary of Your Assets and…" at bounding box center [902, 578] width 307 height 360
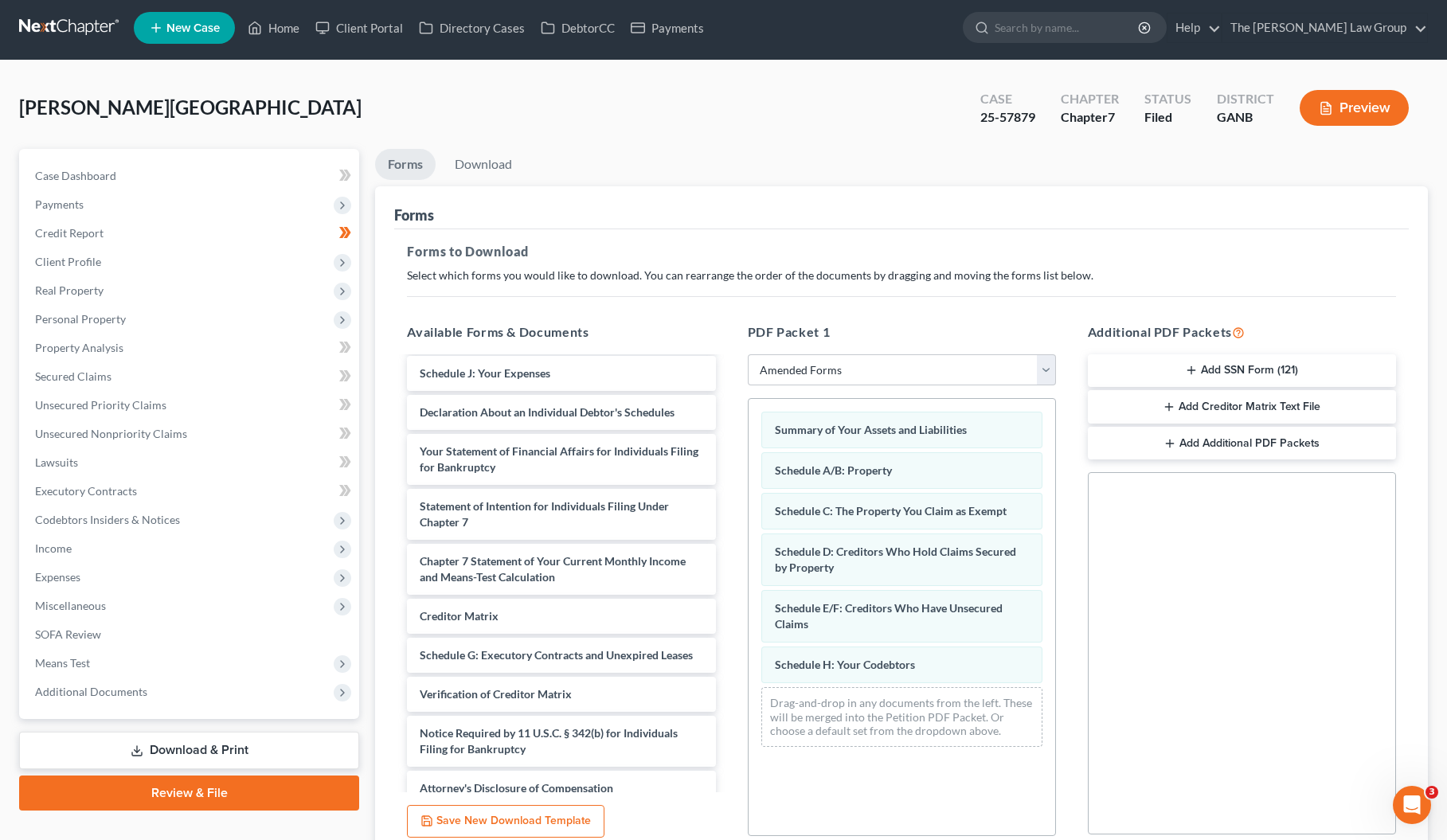
scroll to position [0, 0]
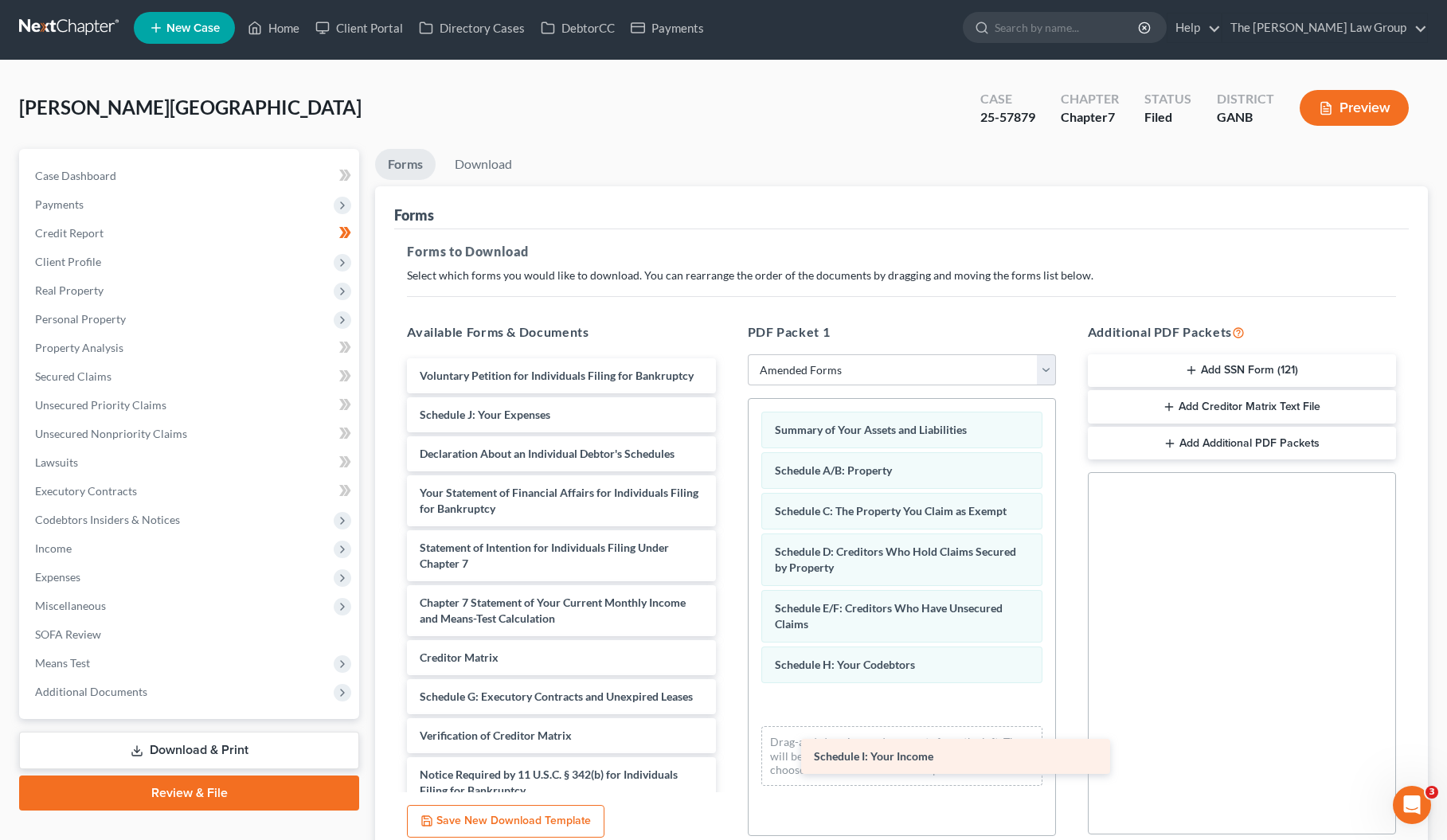
drag, startPoint x: 471, startPoint y: 416, endPoint x: 856, endPoint y: 738, distance: 501.9
click at [728, 739] on div "Schedule I: Your Income Voluntary Petition for Individuals Filing for Bankruptc…" at bounding box center [562, 603] width 334 height 489
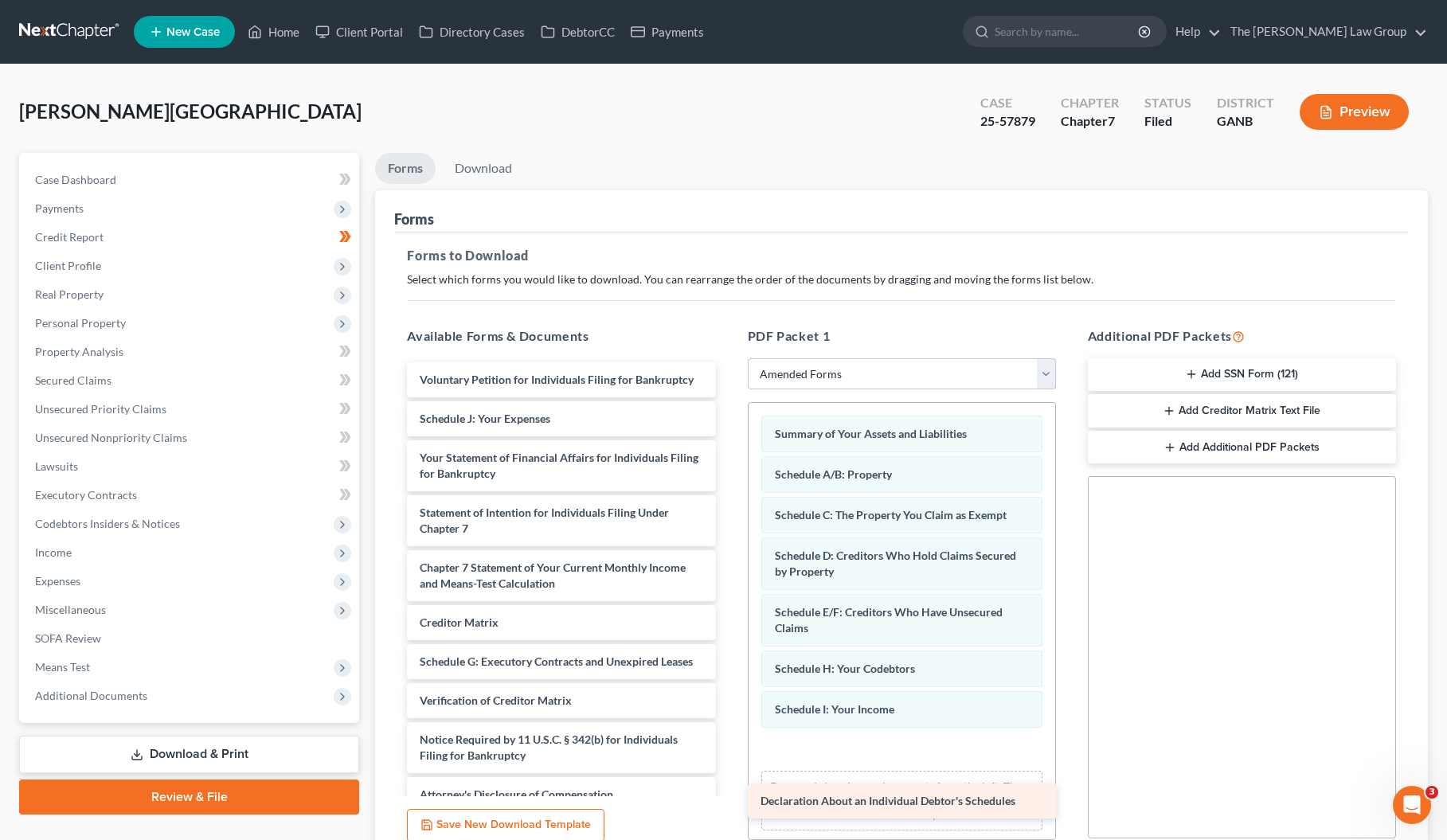
drag, startPoint x: 497, startPoint y: 455, endPoint x: 838, endPoint y: 803, distance: 487.2
click at [728, 803] on div "Declaration About an Individual Debtor's Schedules Voluntary Petition for Indiv…" at bounding box center [562, 587] width 334 height 450
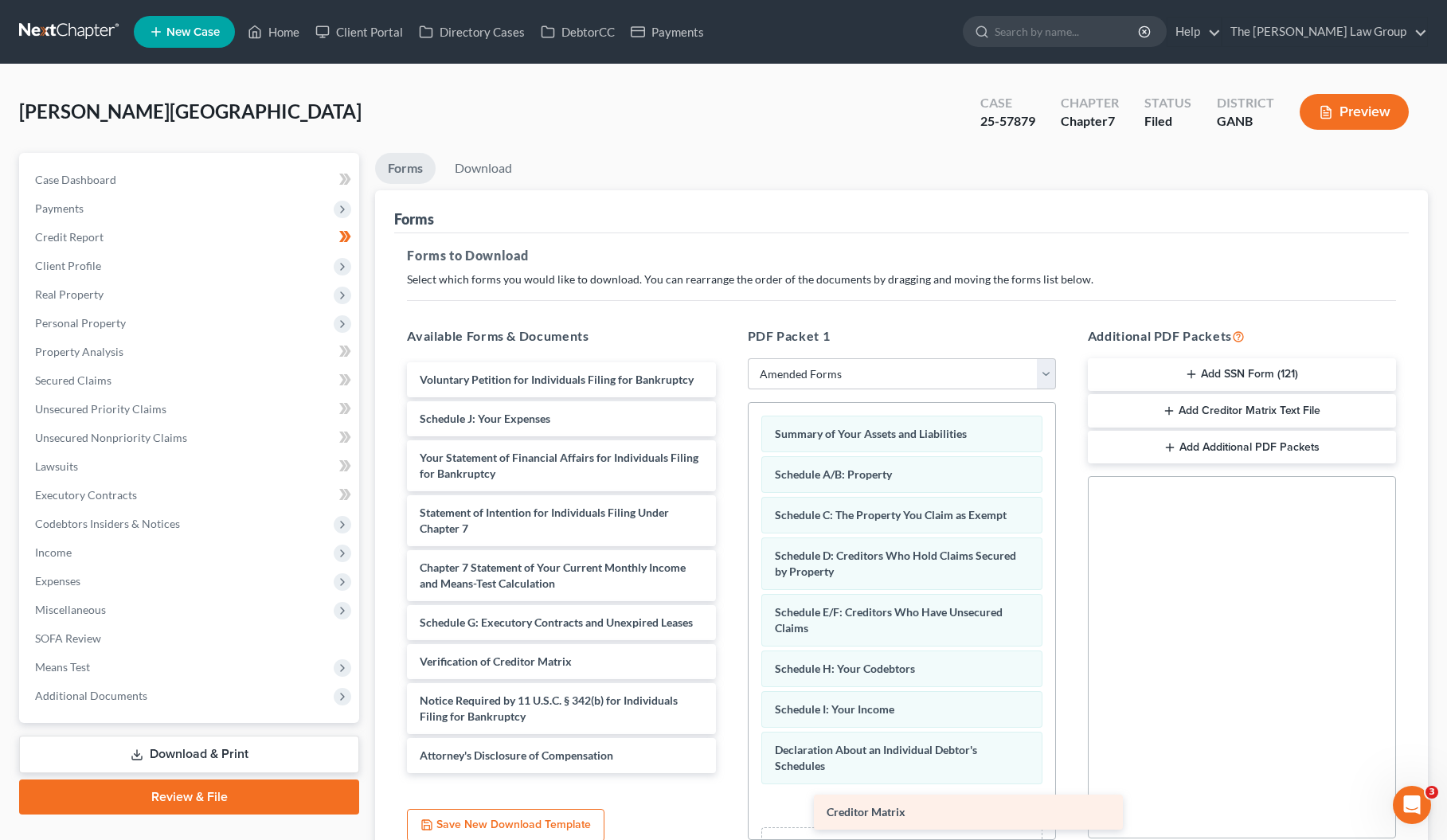
drag, startPoint x: 451, startPoint y: 597, endPoint x: 857, endPoint y: 801, distance: 454.4
click at [728, 773] on div "Creditor Matrix Voluntary Petition for Individuals Filing for Bankruptcy Schedu…" at bounding box center [562, 567] width 334 height 411
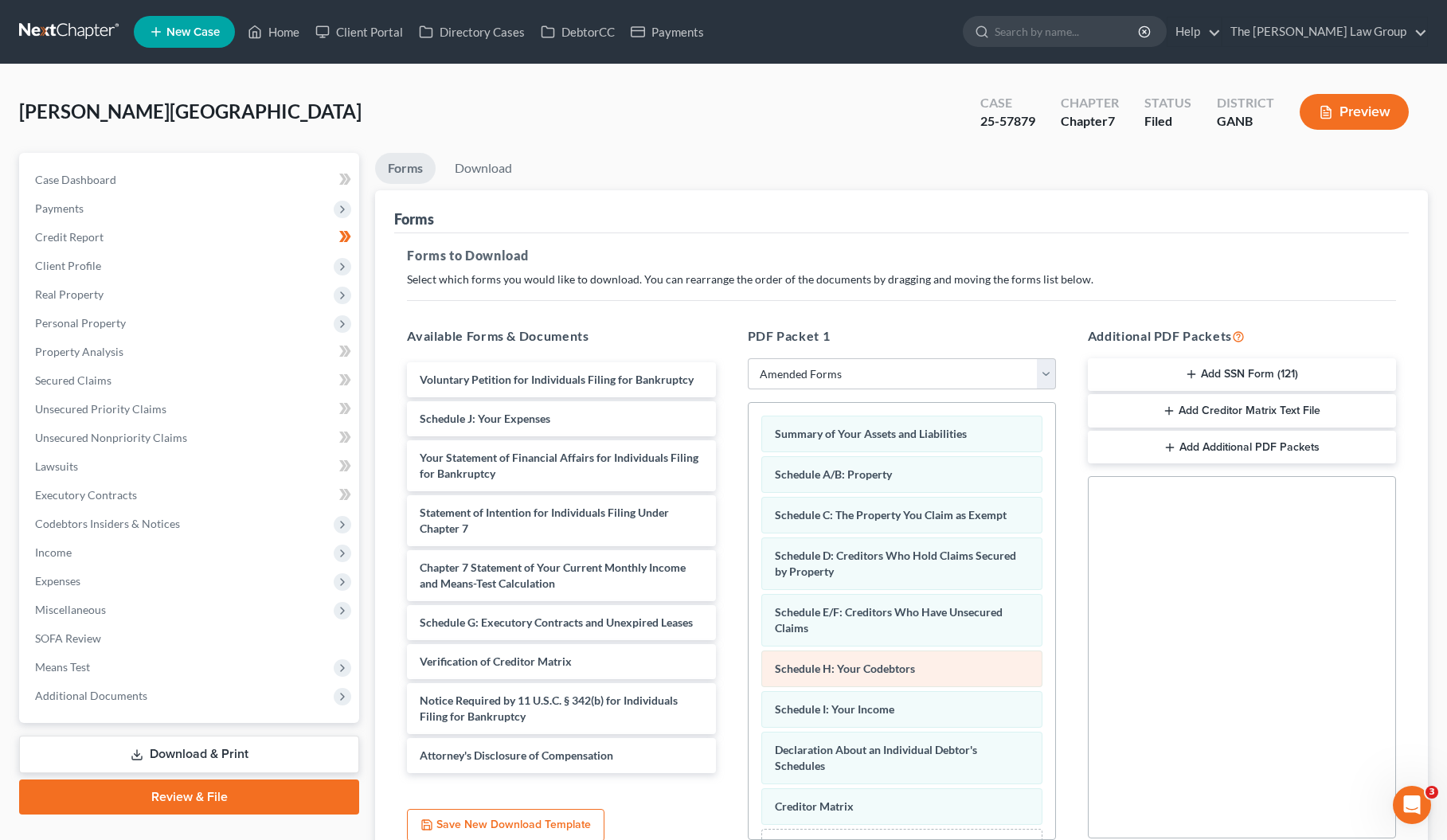
scroll to position [61, 0]
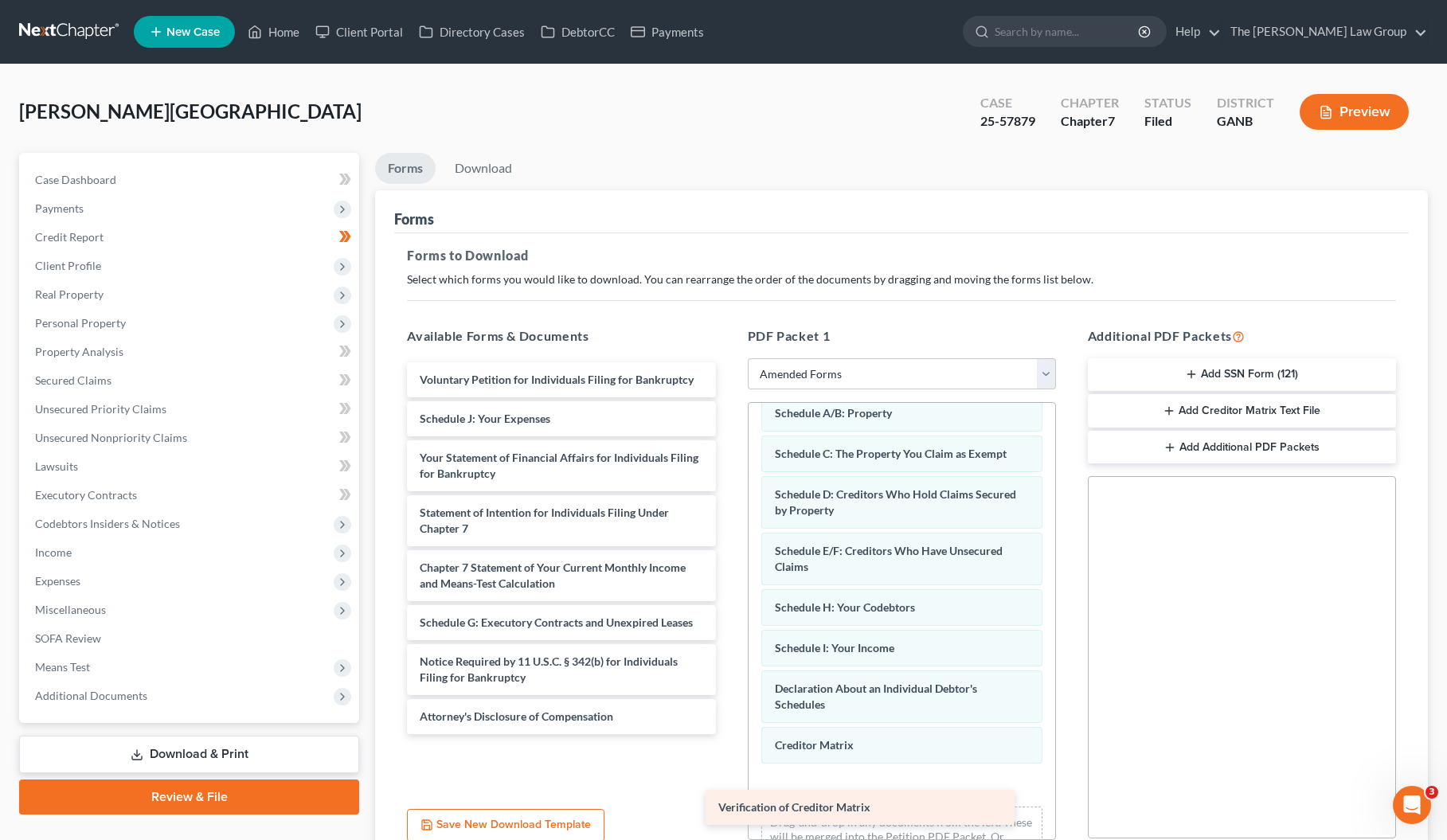
drag, startPoint x: 593, startPoint y: 664, endPoint x: 901, endPoint y: 804, distance: 338.3
click at [728, 734] on div "Verification of Creditor Matrix Voluntary Petition for Individuals Filing for B…" at bounding box center [562, 548] width 334 height 371
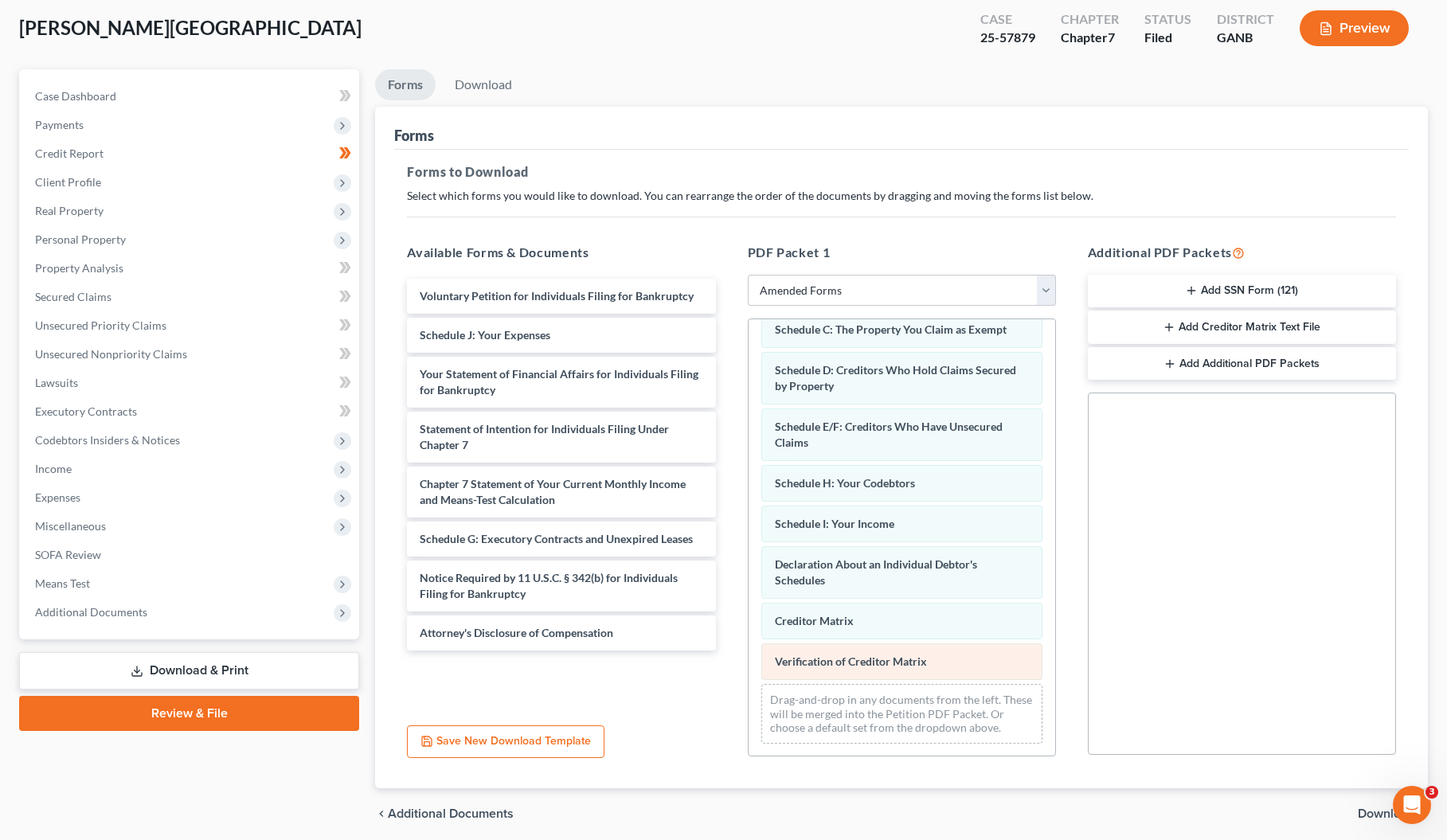
scroll to position [142, 0]
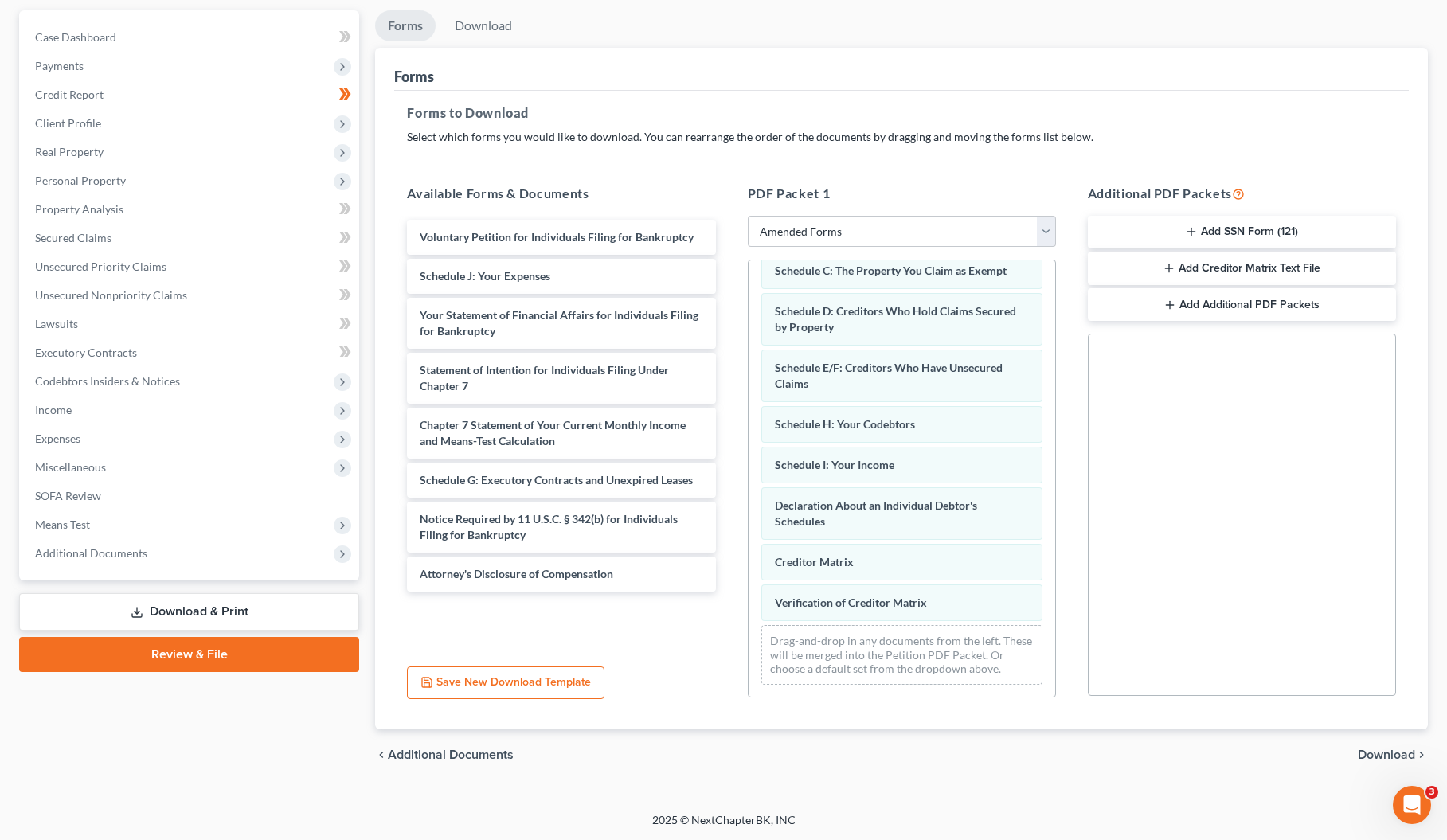
click at [1394, 758] on span "Download" at bounding box center [1386, 754] width 57 height 13
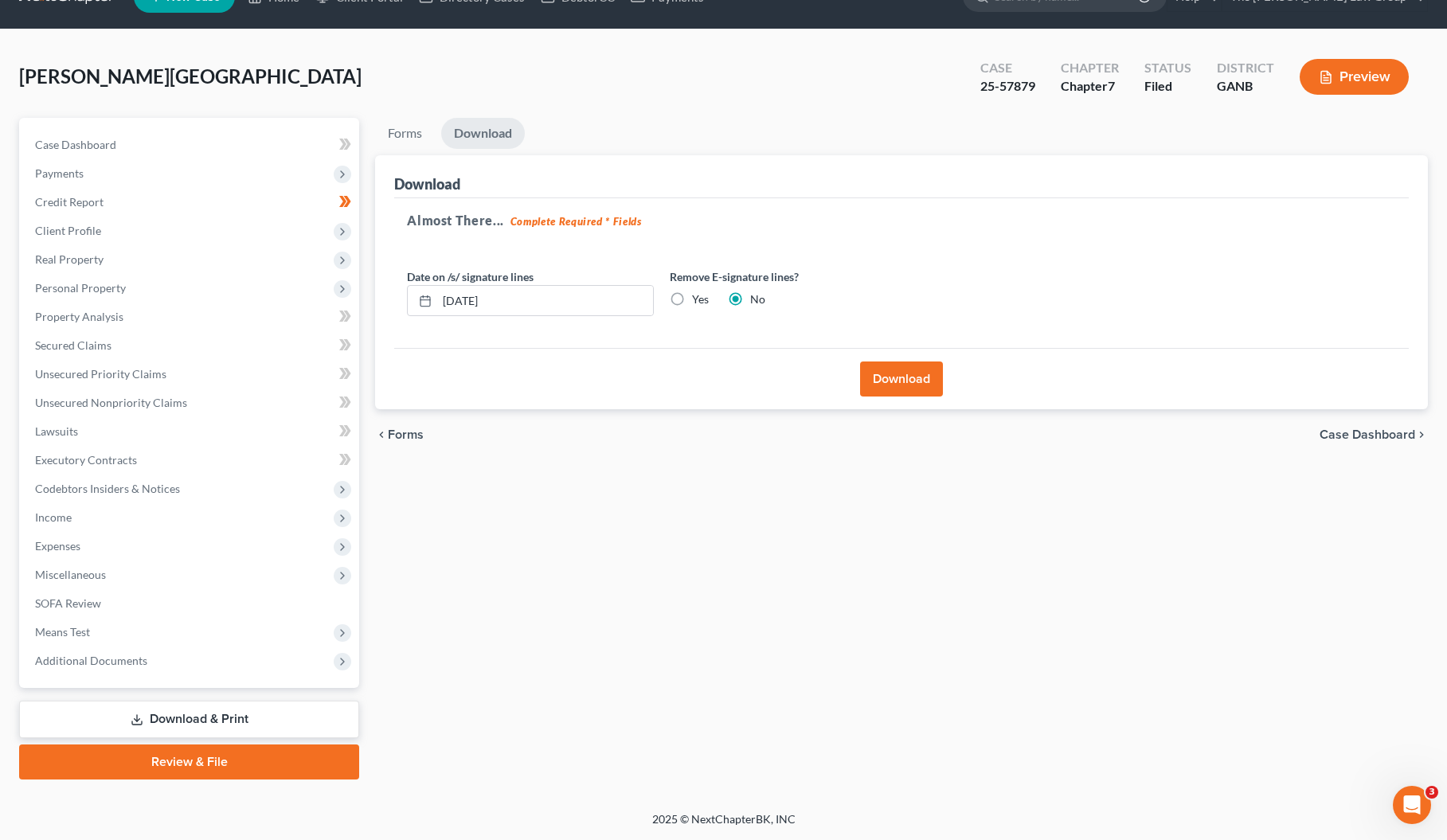
scroll to position [33, 0]
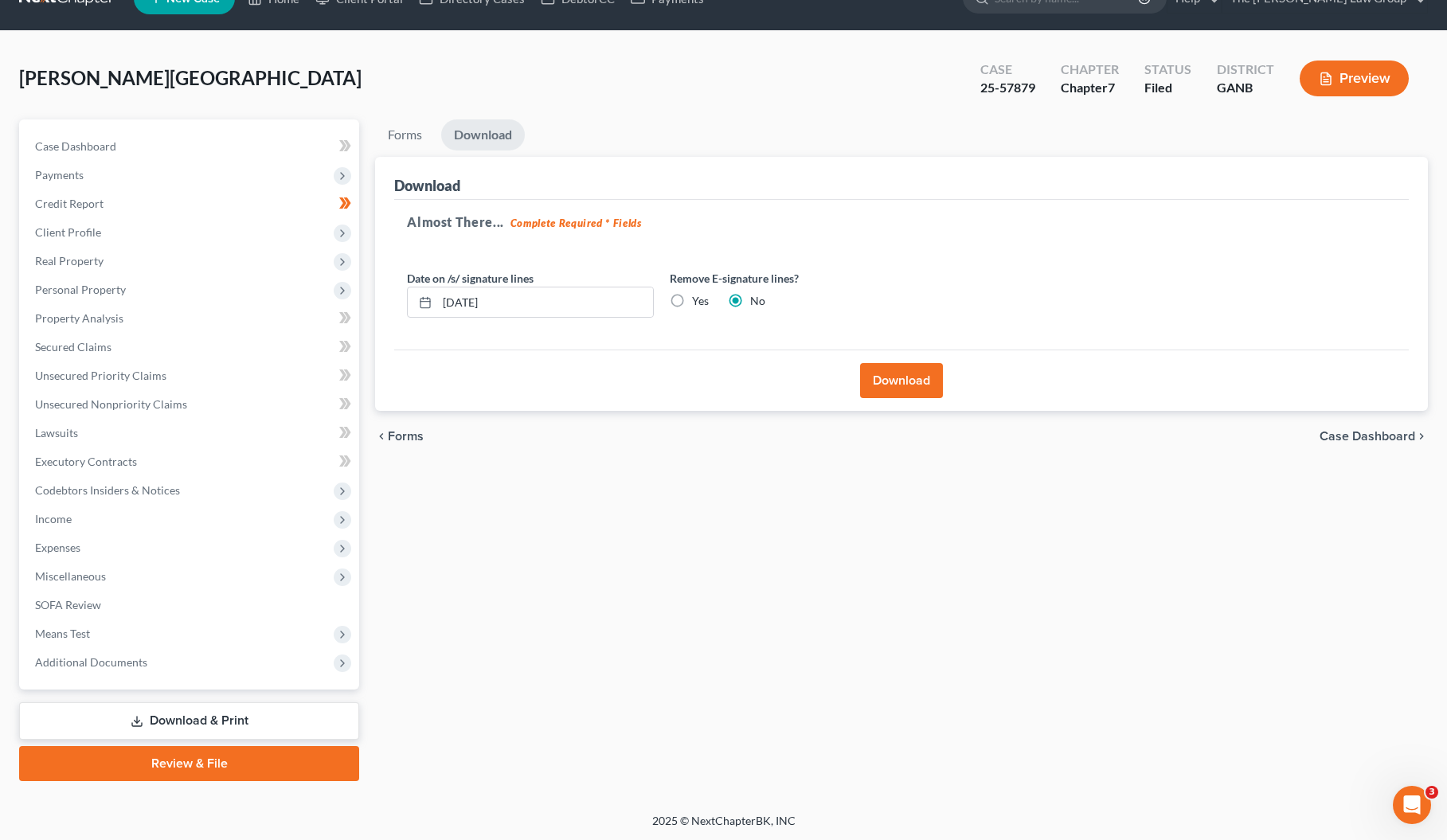
click at [912, 389] on button "Download" at bounding box center [901, 380] width 83 height 35
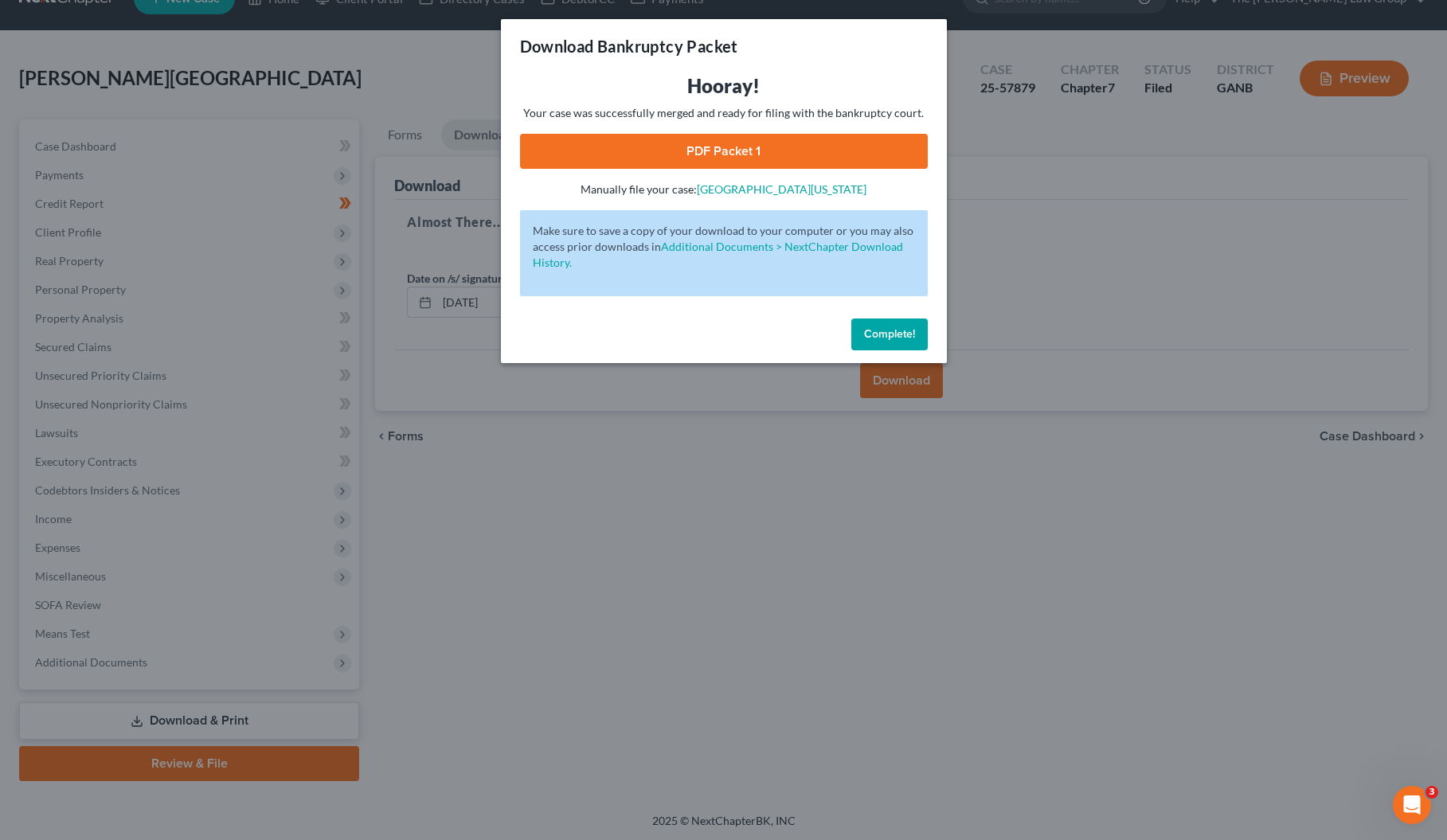
click at [706, 158] on link "PDF Packet 1" at bounding box center [724, 151] width 407 height 35
click at [807, 192] on link "[GEOGRAPHIC_DATA][US_STATE]" at bounding box center [781, 189] width 170 height 14
click at [902, 334] on span "Complete!" at bounding box center [890, 334] width 51 height 14
